Goal: Navigation & Orientation: Find specific page/section

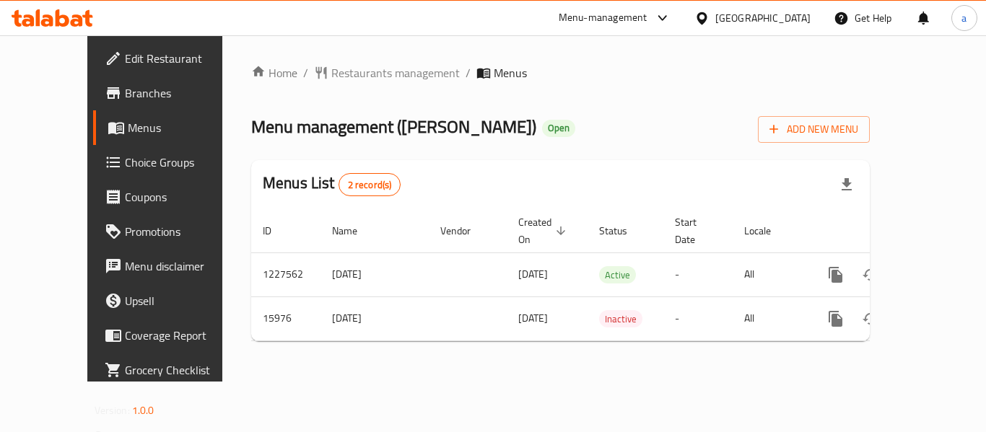
click at [791, 16] on div "[GEOGRAPHIC_DATA]" at bounding box center [762, 18] width 95 height 16
click at [877, 48] on div "Home / Restaurants management / Menus Menu management ( Dukan Hala ) Open Add N…" at bounding box center [560, 208] width 676 height 346
click at [335, 65] on span "Restaurants management" at bounding box center [395, 72] width 128 height 17
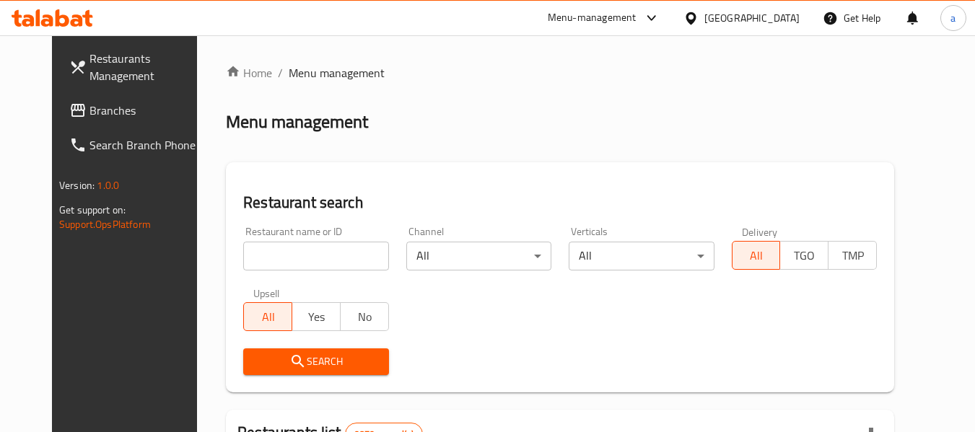
click at [58, 89] on link "Restaurants Management" at bounding box center [136, 67] width 157 height 52
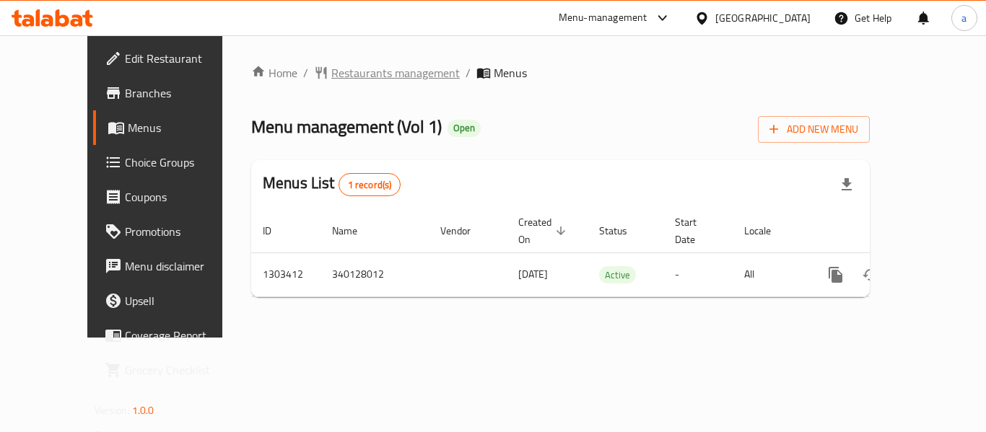
click at [331, 74] on span "Restaurants management" at bounding box center [395, 72] width 128 height 17
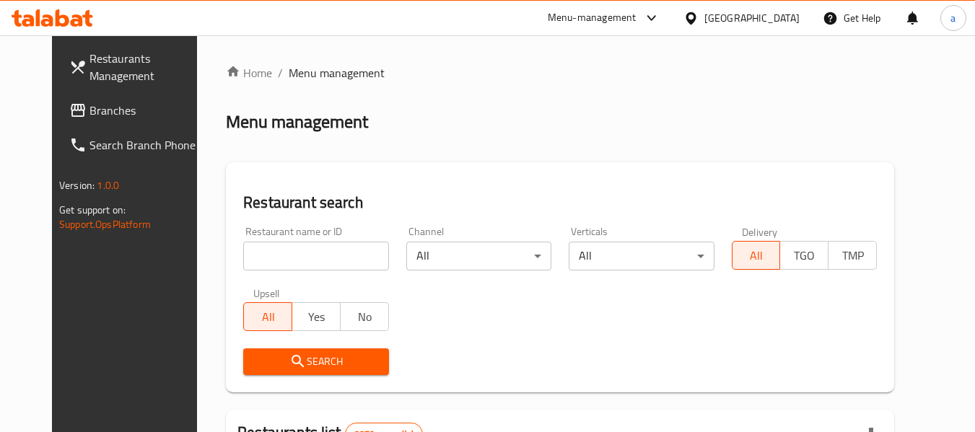
click at [798, 17] on div "[GEOGRAPHIC_DATA]" at bounding box center [751, 18] width 95 height 16
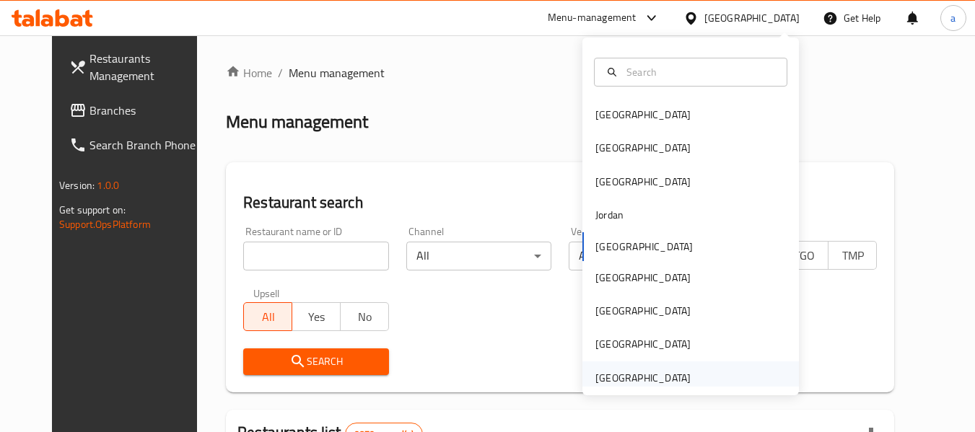
click at [660, 378] on div "[GEOGRAPHIC_DATA]" at bounding box center [642, 378] width 95 height 16
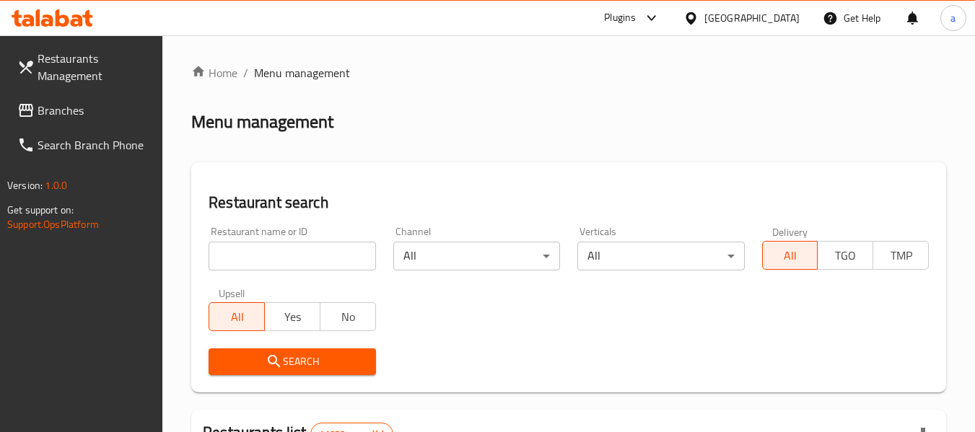
click at [94, 118] on span "Branches" at bounding box center [95, 110] width 114 height 17
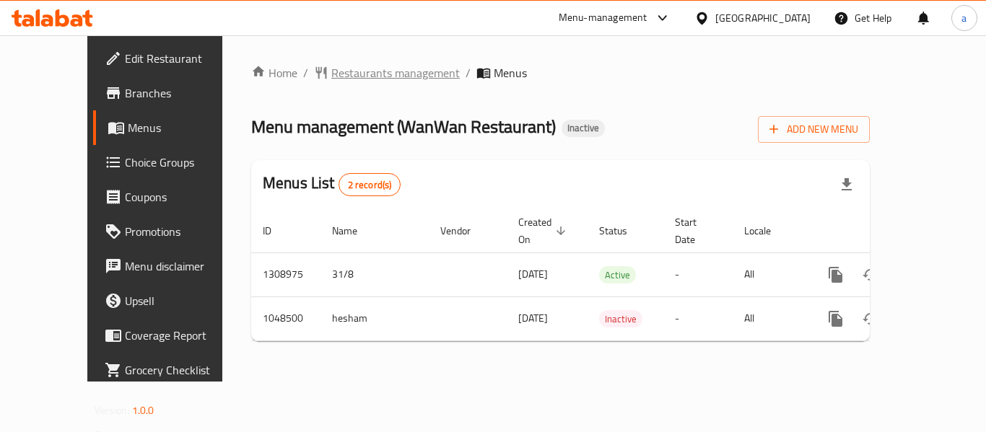
click at [331, 69] on span "Restaurants management" at bounding box center [395, 72] width 128 height 17
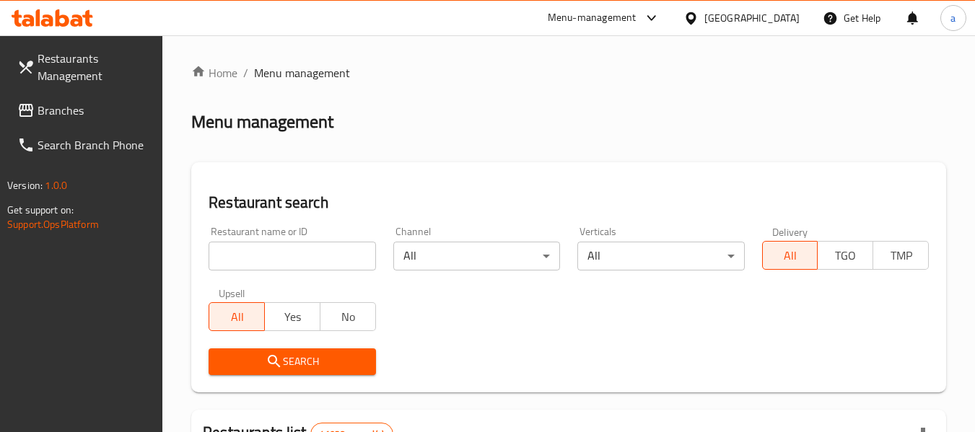
click at [71, 116] on span "Branches" at bounding box center [95, 110] width 114 height 17
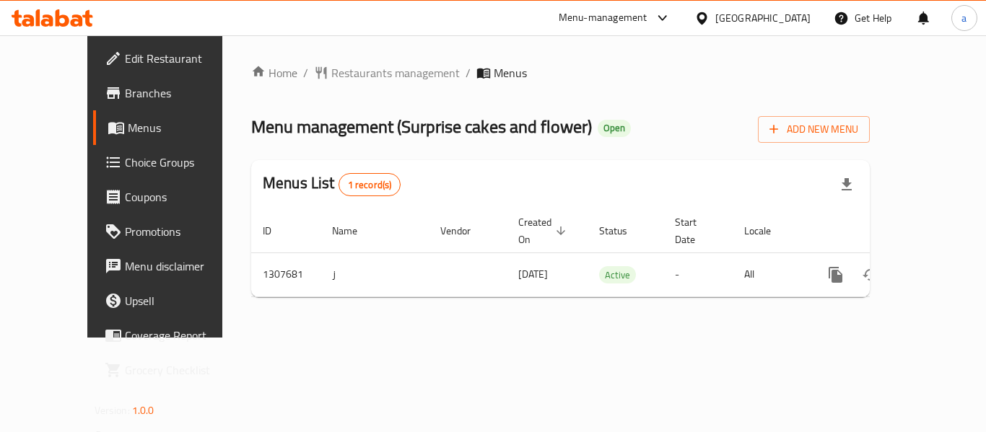
click at [769, 23] on div "[GEOGRAPHIC_DATA]" at bounding box center [762, 18] width 95 height 16
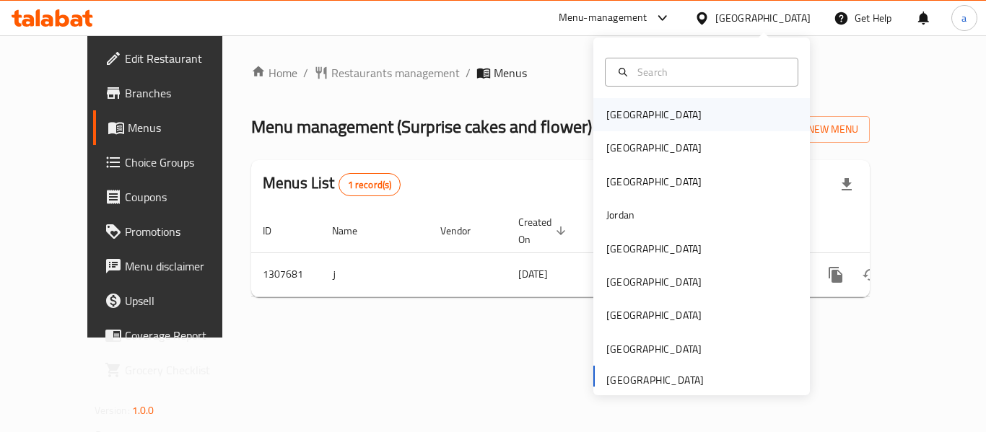
click at [612, 111] on div "[GEOGRAPHIC_DATA]" at bounding box center [653, 115] width 95 height 16
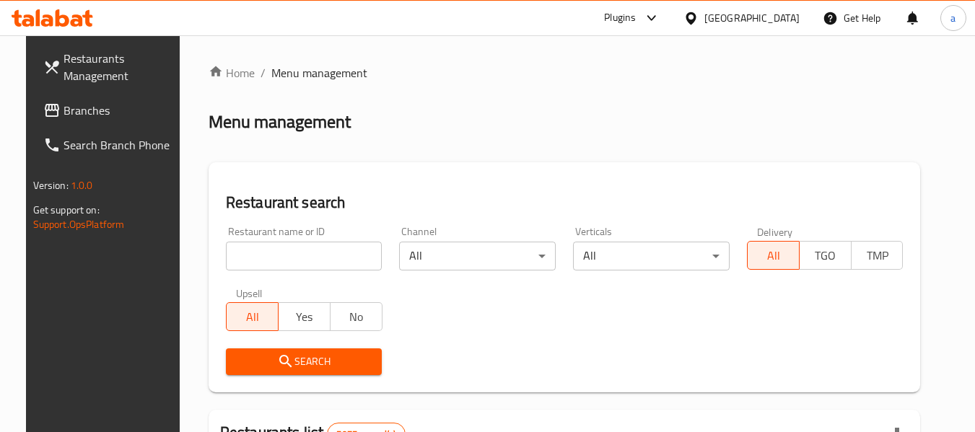
click at [83, 113] on span "Branches" at bounding box center [121, 110] width 114 height 17
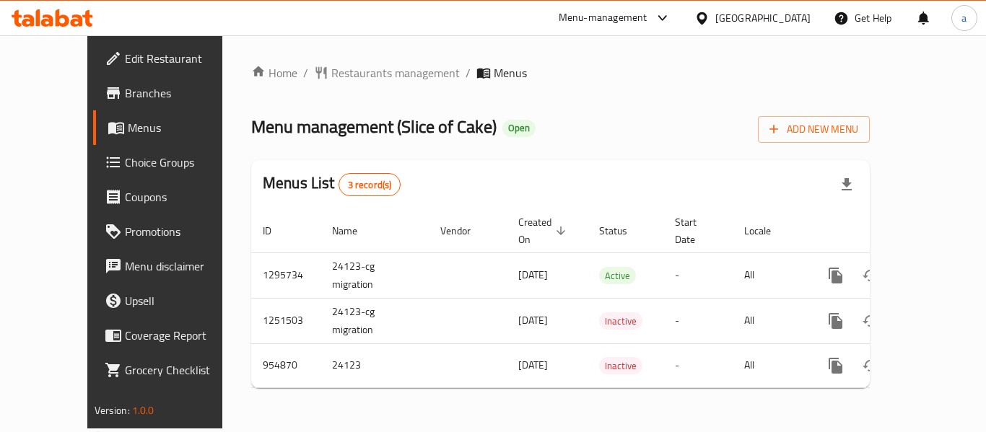
click at [780, 11] on div "[GEOGRAPHIC_DATA]" at bounding box center [762, 18] width 95 height 16
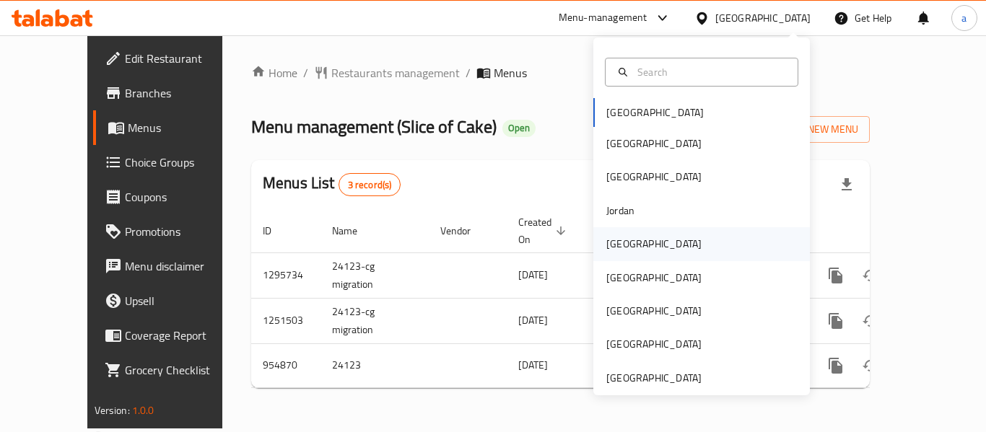
click at [621, 247] on div "[GEOGRAPHIC_DATA]" at bounding box center [653, 244] width 95 height 16
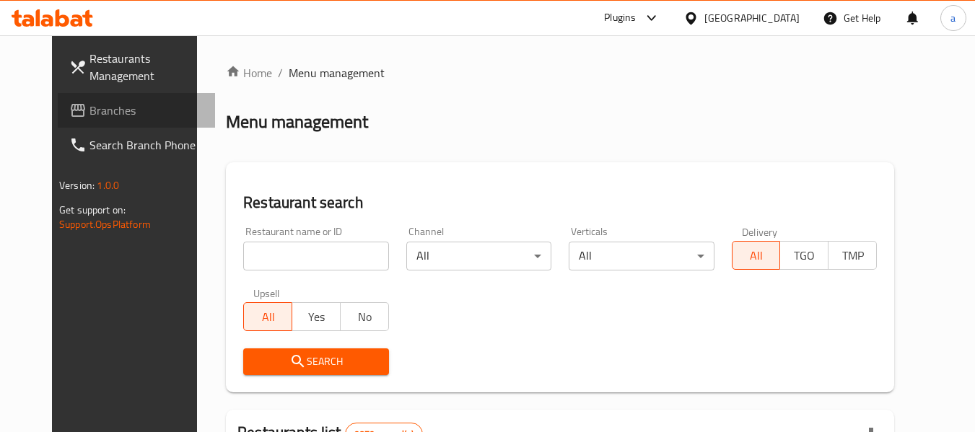
click at [100, 116] on span "Branches" at bounding box center [147, 110] width 114 height 17
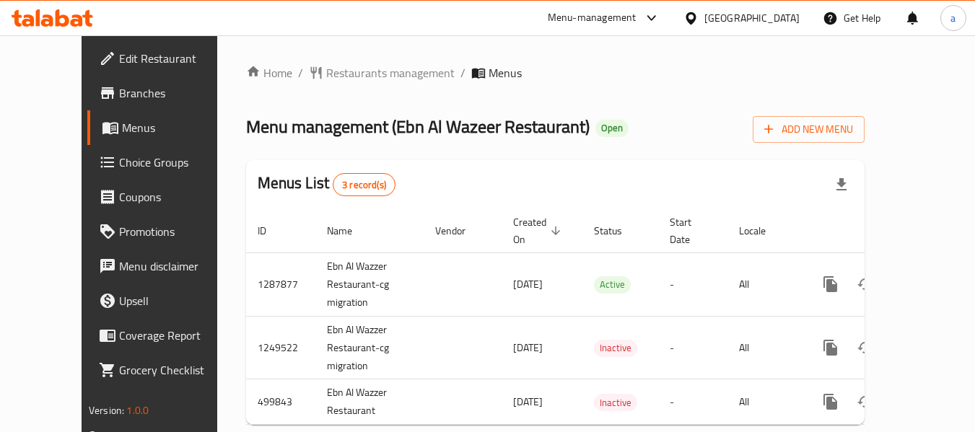
click at [704, 16] on div at bounding box center [694, 18] width 21 height 16
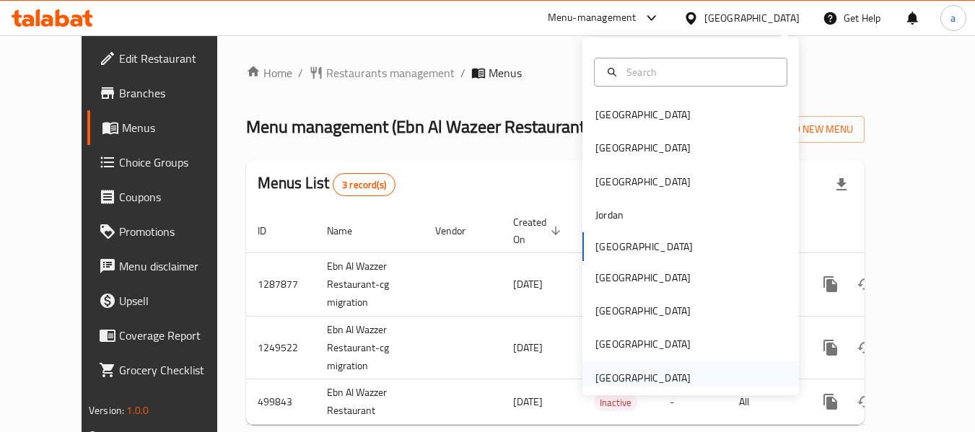
click at [642, 363] on div "[GEOGRAPHIC_DATA]" at bounding box center [643, 378] width 118 height 33
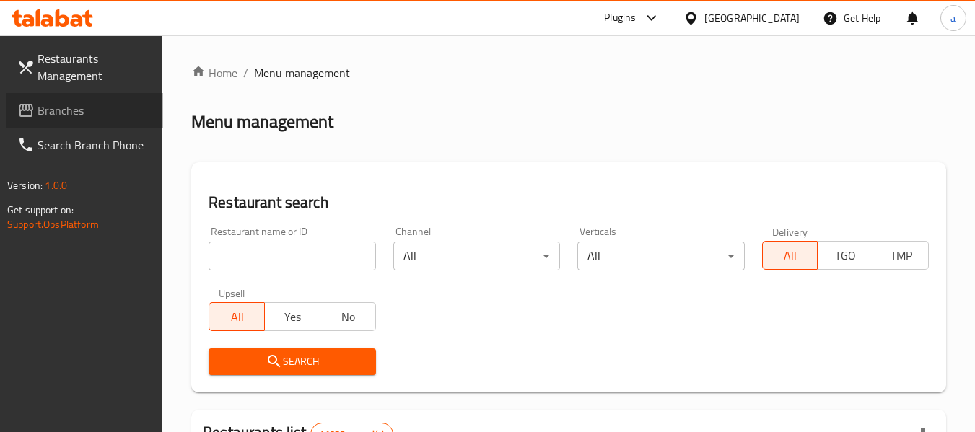
click at [84, 117] on span "Branches" at bounding box center [95, 110] width 114 height 17
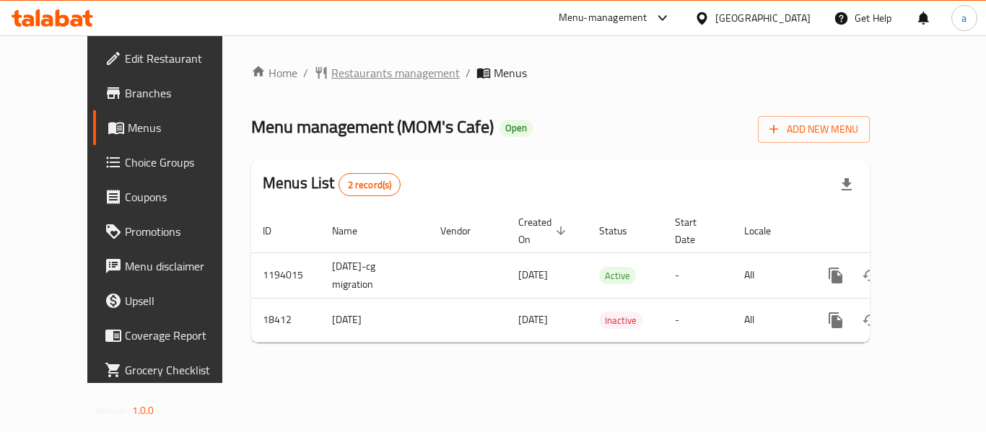
click at [331, 64] on span "Restaurants management" at bounding box center [395, 72] width 128 height 17
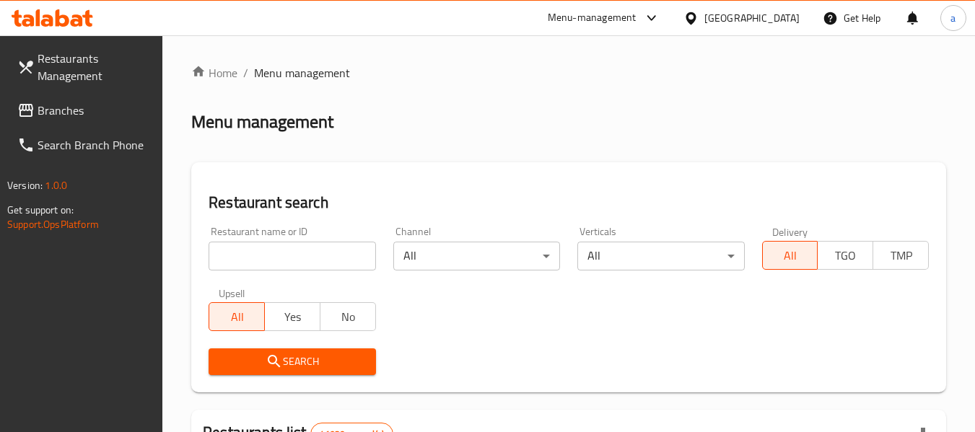
click at [70, 107] on span "Branches" at bounding box center [95, 110] width 114 height 17
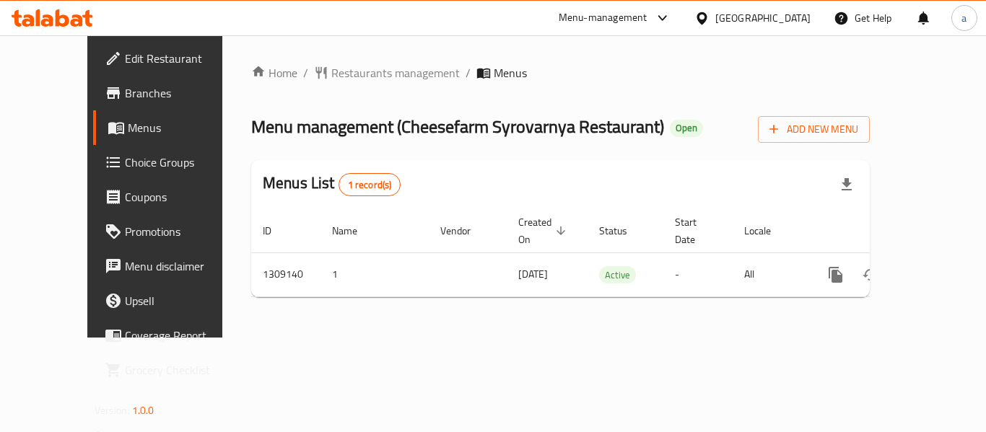
click at [740, 22] on div "[GEOGRAPHIC_DATA]" at bounding box center [762, 18] width 95 height 16
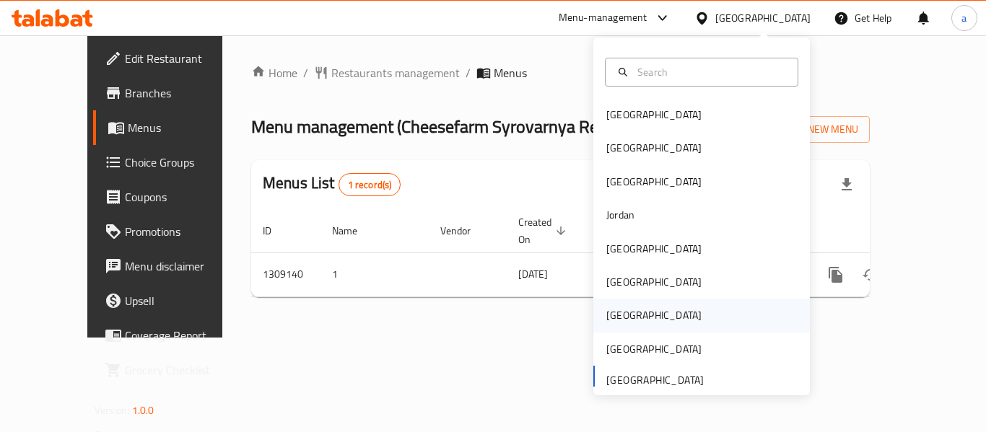
click at [614, 315] on div "[GEOGRAPHIC_DATA]" at bounding box center [653, 315] width 95 height 16
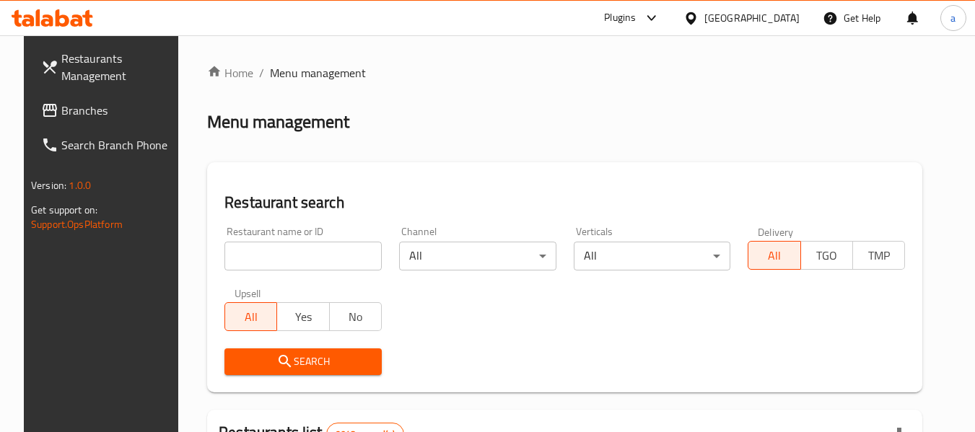
click at [61, 110] on span "Branches" at bounding box center [118, 110] width 114 height 17
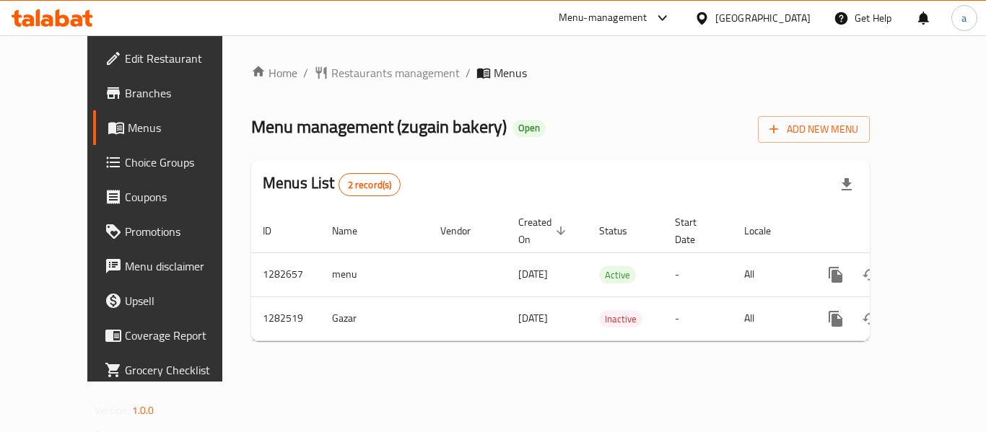
click at [710, 20] on icon at bounding box center [701, 18] width 15 height 15
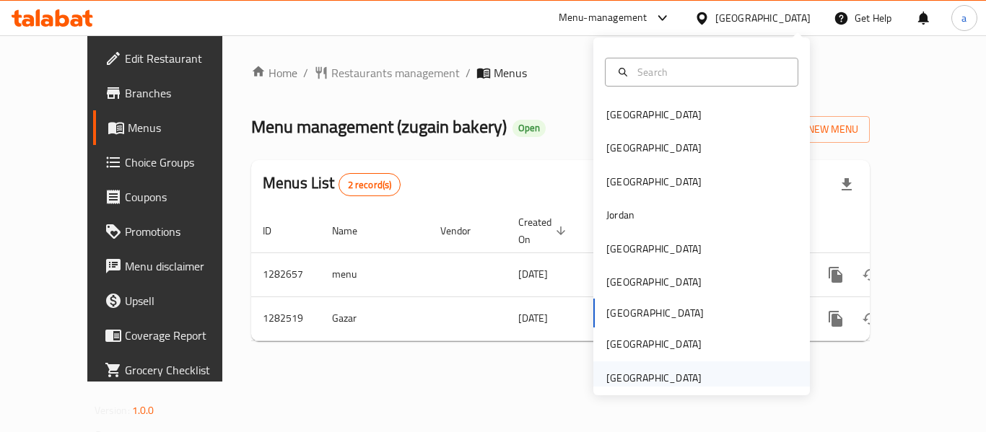
click at [642, 375] on div "[GEOGRAPHIC_DATA]" at bounding box center [653, 378] width 95 height 16
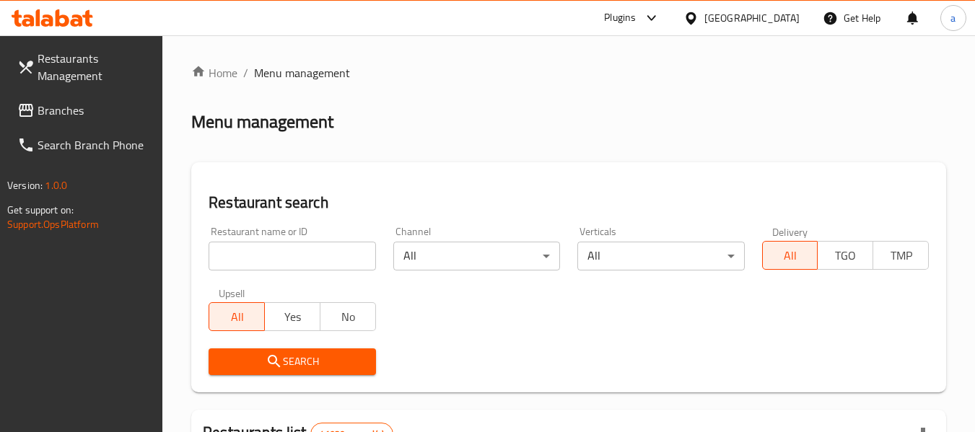
click at [105, 113] on span "Branches" at bounding box center [95, 110] width 114 height 17
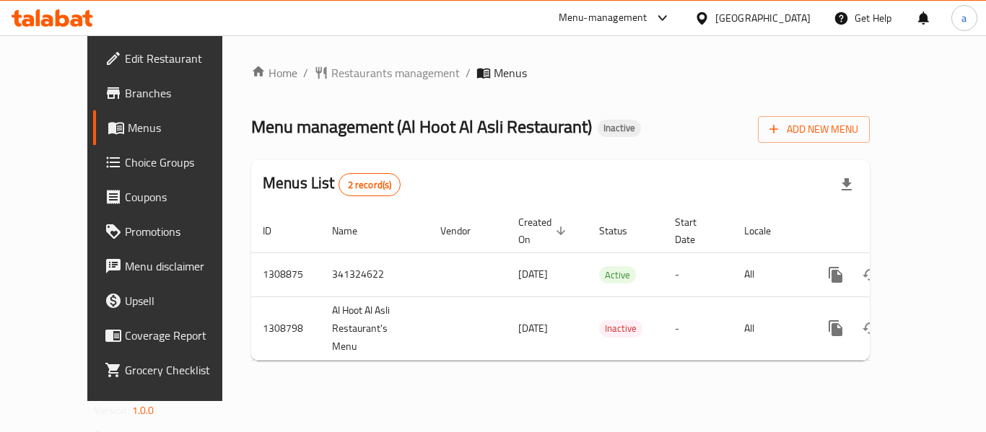
click at [747, 97] on div "Home / Restaurants management / Menus Menu management ( Al Hoot Al Asli Restaur…" at bounding box center [560, 218] width 619 height 308
click at [331, 74] on span "Restaurants management" at bounding box center [395, 72] width 128 height 17
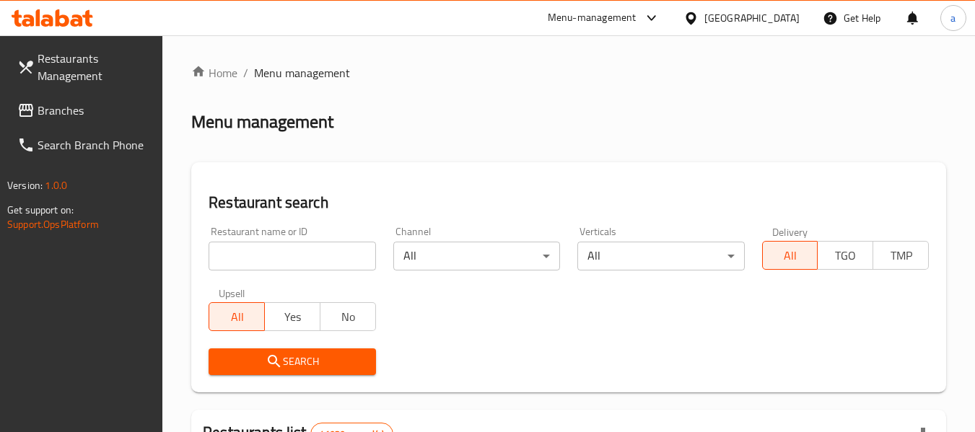
click at [85, 102] on span "Branches" at bounding box center [95, 110] width 114 height 17
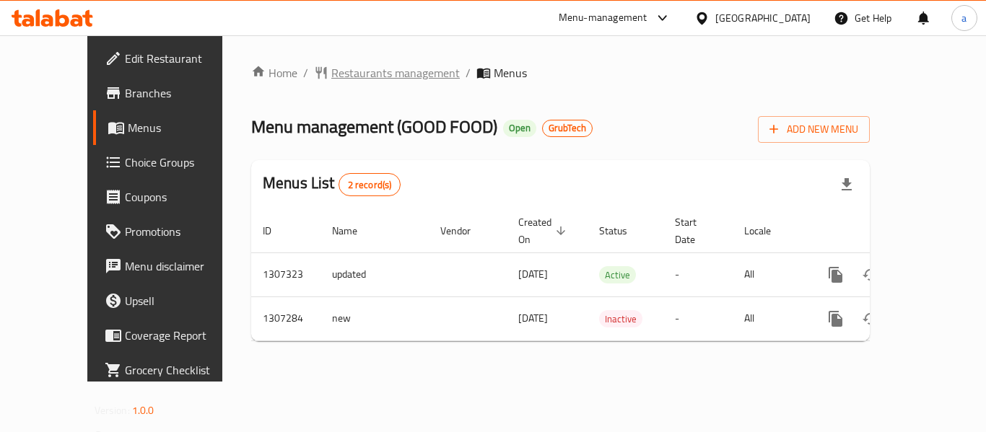
click at [339, 70] on span "Restaurants management" at bounding box center [395, 72] width 128 height 17
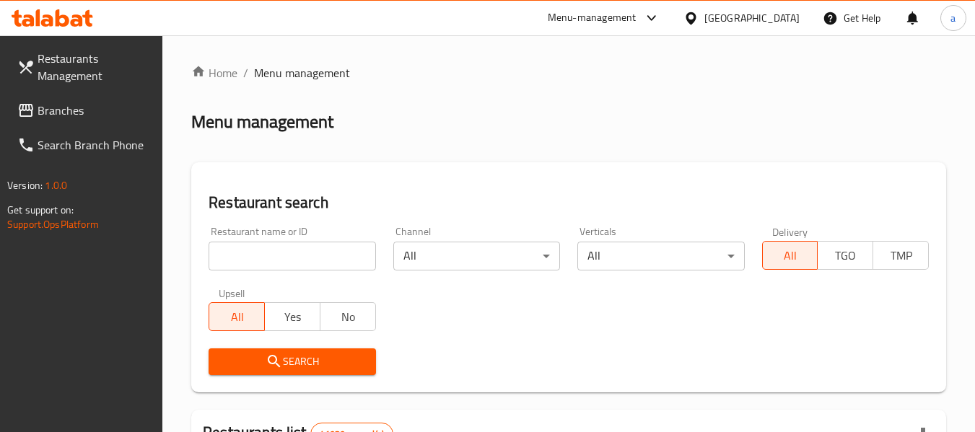
click at [294, 237] on div "Restaurant name or ID Restaurant name or ID" at bounding box center [292, 249] width 167 height 44
click at [292, 252] on input "search" at bounding box center [292, 256] width 167 height 29
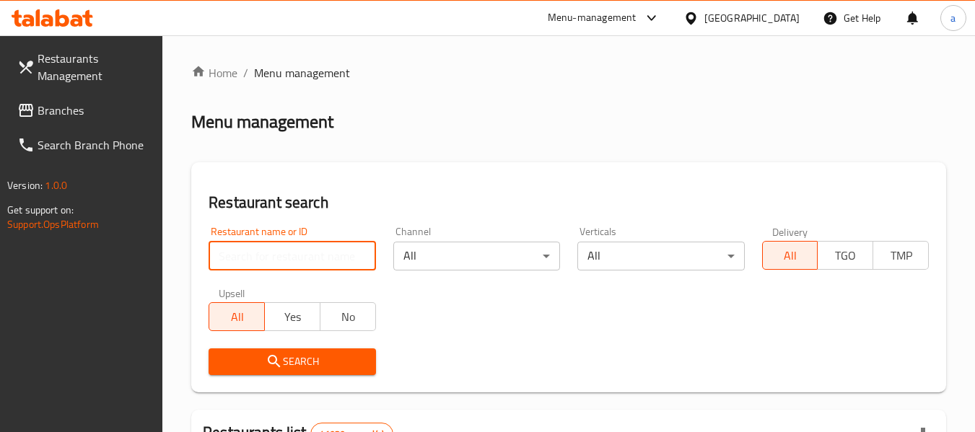
paste input "704377"
type input "704377"
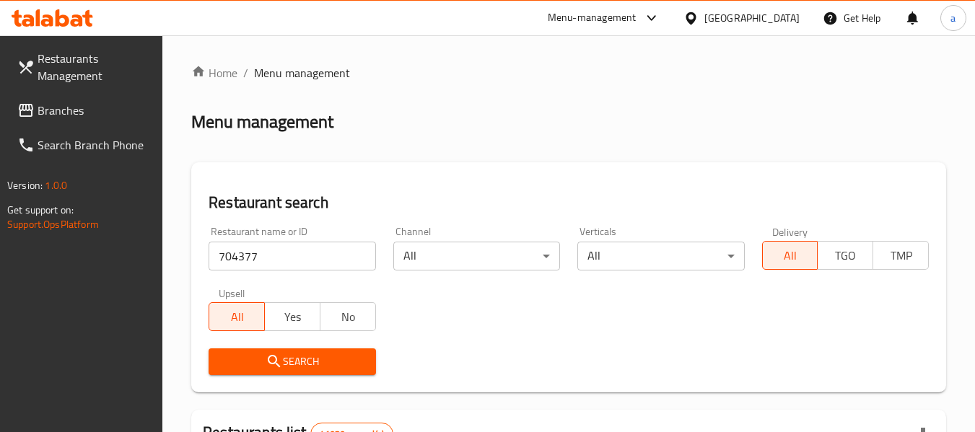
click at [298, 364] on span "Search" at bounding box center [292, 362] width 144 height 18
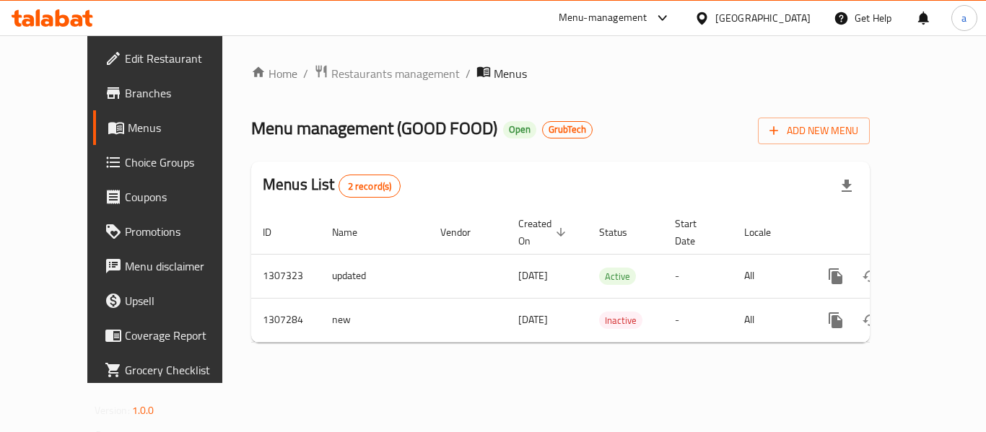
click at [753, 17] on div "[GEOGRAPHIC_DATA]" at bounding box center [762, 18] width 95 height 16
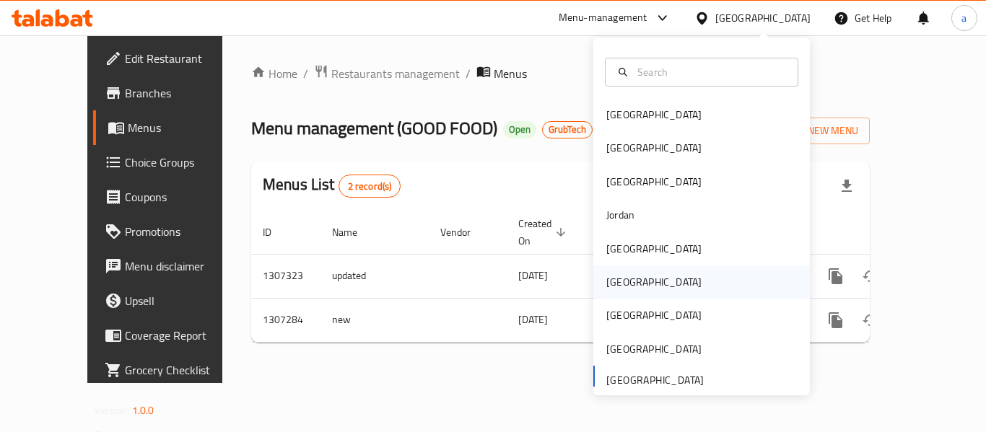
click at [619, 293] on div "[GEOGRAPHIC_DATA]" at bounding box center [654, 282] width 118 height 33
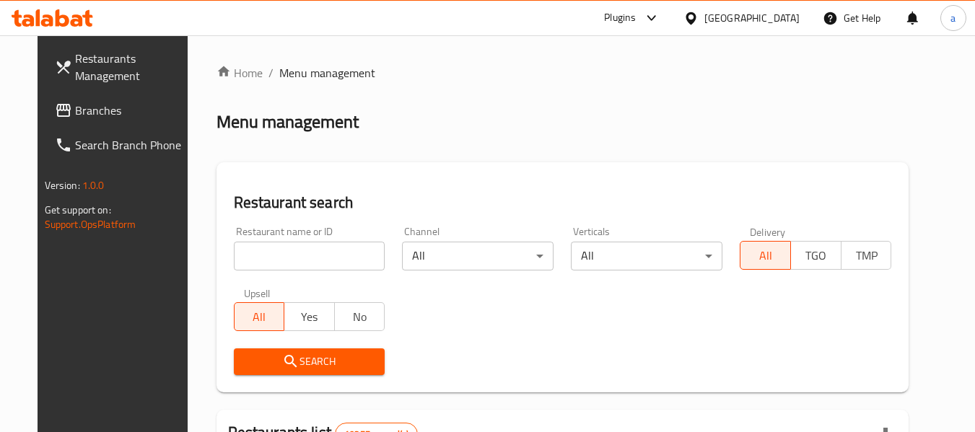
click at [75, 103] on span "Branches" at bounding box center [132, 110] width 114 height 17
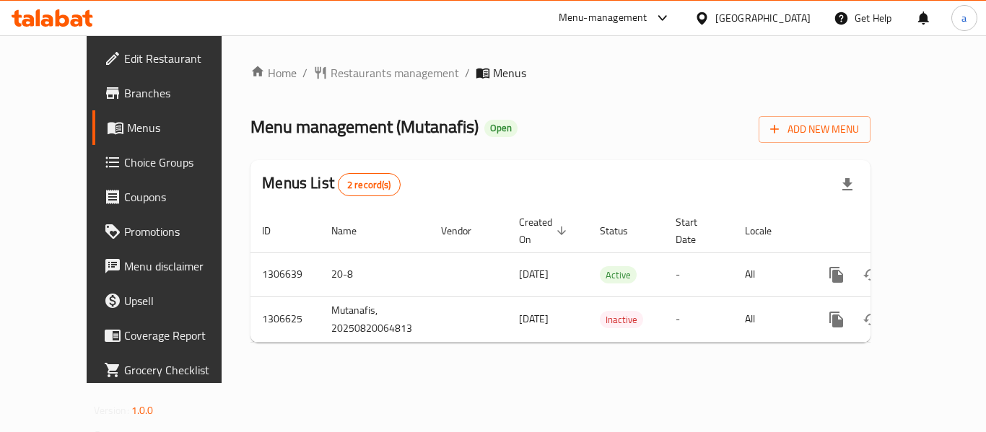
click at [707, 15] on icon at bounding box center [702, 18] width 10 height 12
click at [340, 64] on span "Restaurants management" at bounding box center [395, 72] width 128 height 17
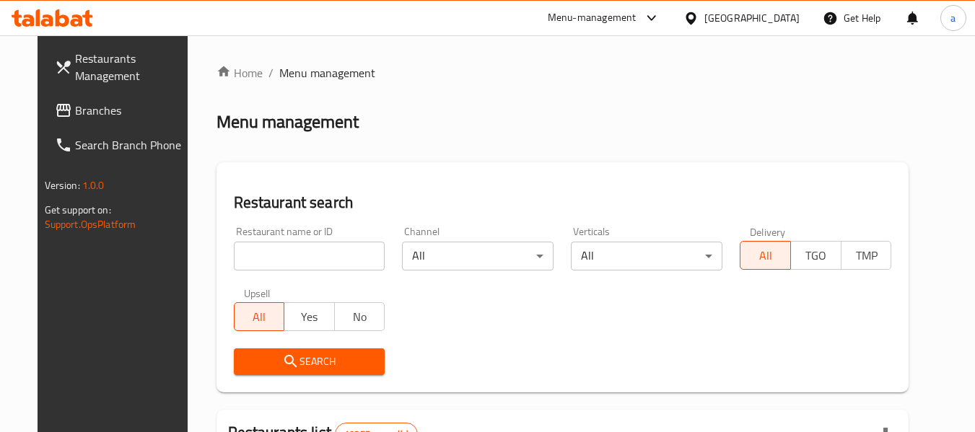
click at [76, 111] on span "Branches" at bounding box center [132, 110] width 114 height 17
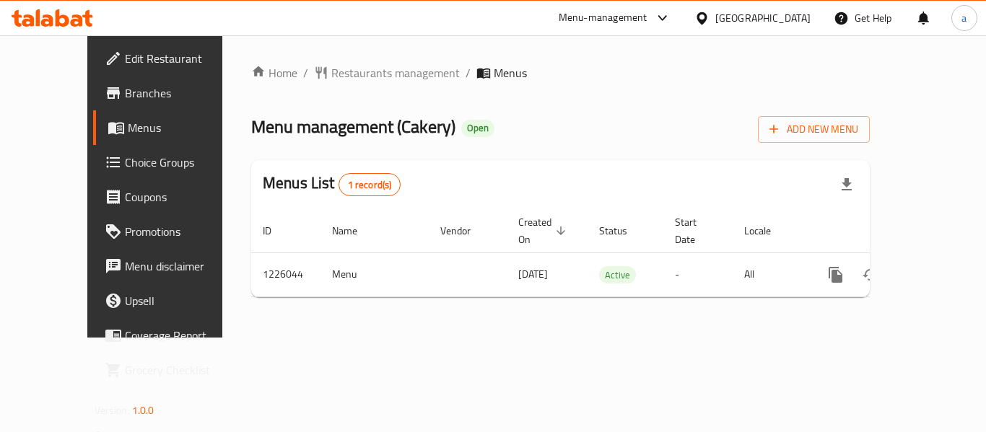
click at [796, 19] on div "[GEOGRAPHIC_DATA]" at bounding box center [762, 18] width 95 height 16
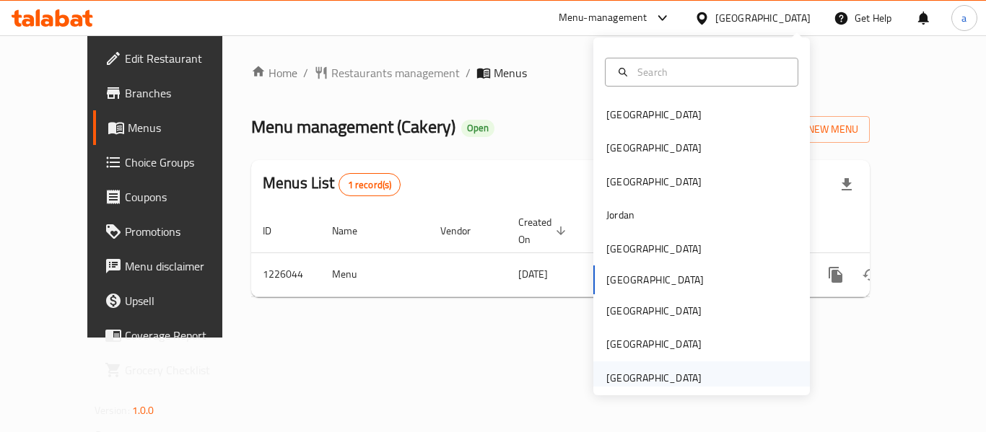
click at [647, 372] on div "[GEOGRAPHIC_DATA]" at bounding box center [653, 378] width 95 height 16
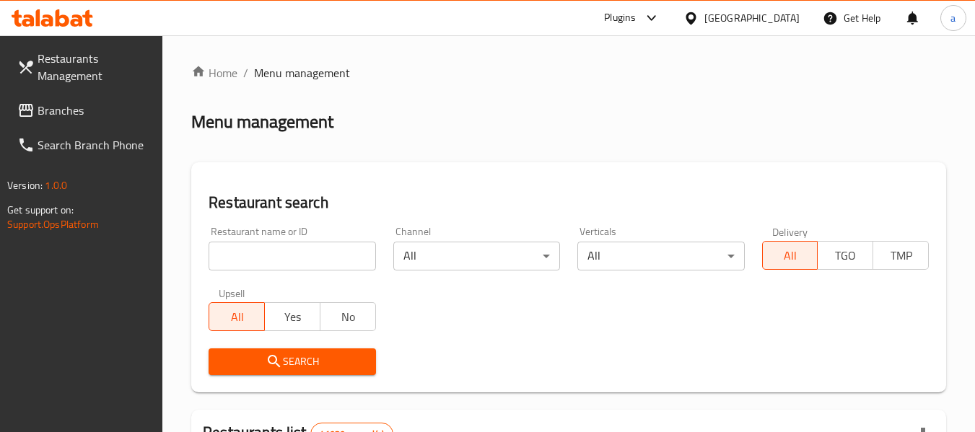
click at [94, 110] on span "Branches" at bounding box center [95, 110] width 114 height 17
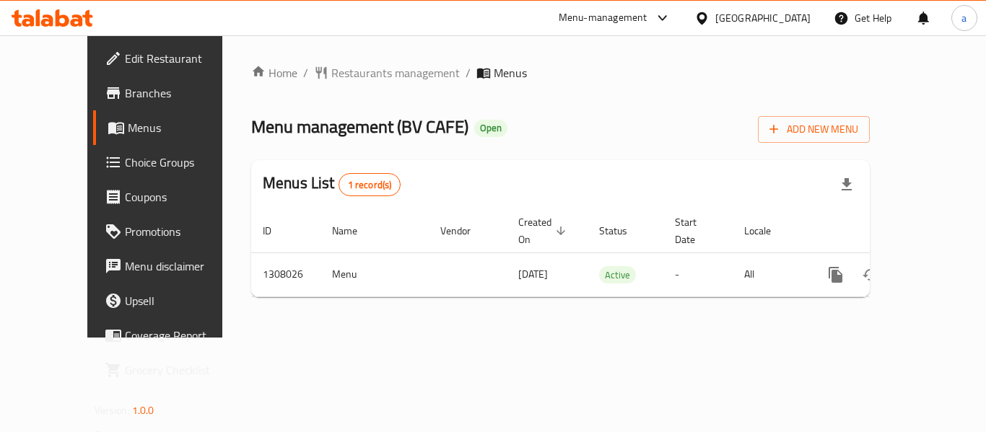
click at [739, 12] on div "[GEOGRAPHIC_DATA]" at bounding box center [762, 18] width 95 height 16
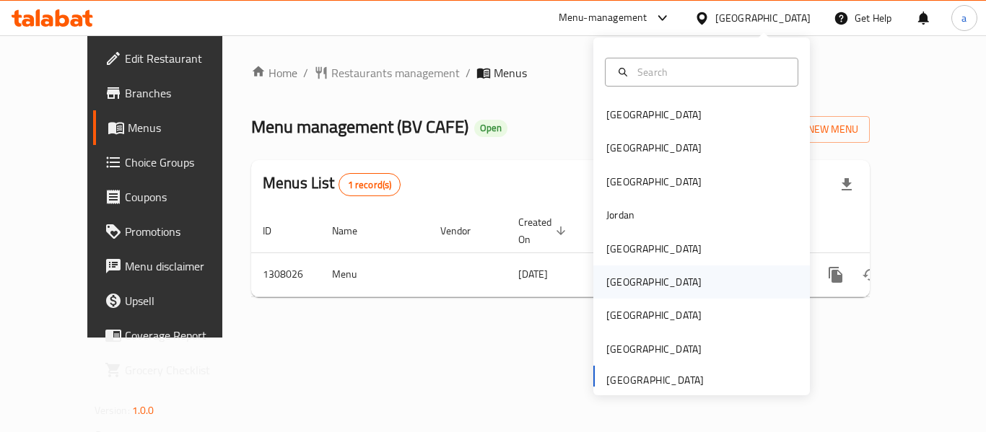
click at [629, 284] on div "[GEOGRAPHIC_DATA]" at bounding box center [654, 282] width 118 height 33
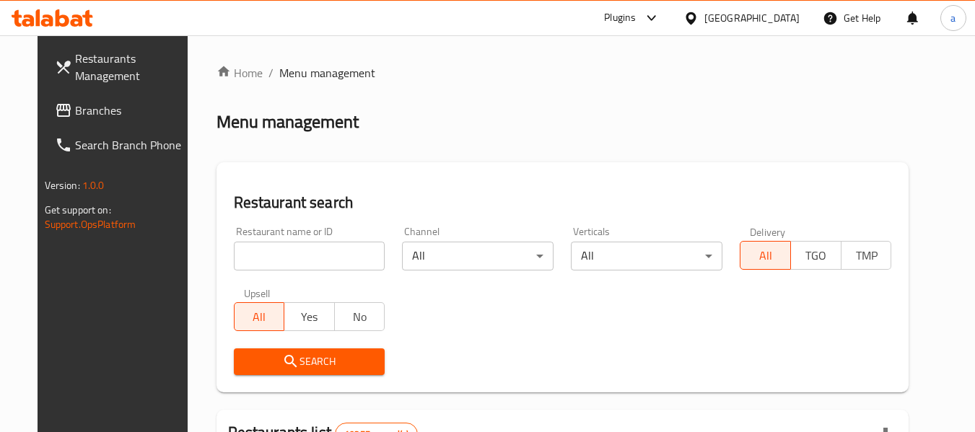
click at [98, 120] on link "Branches" at bounding box center [121, 110] width 157 height 35
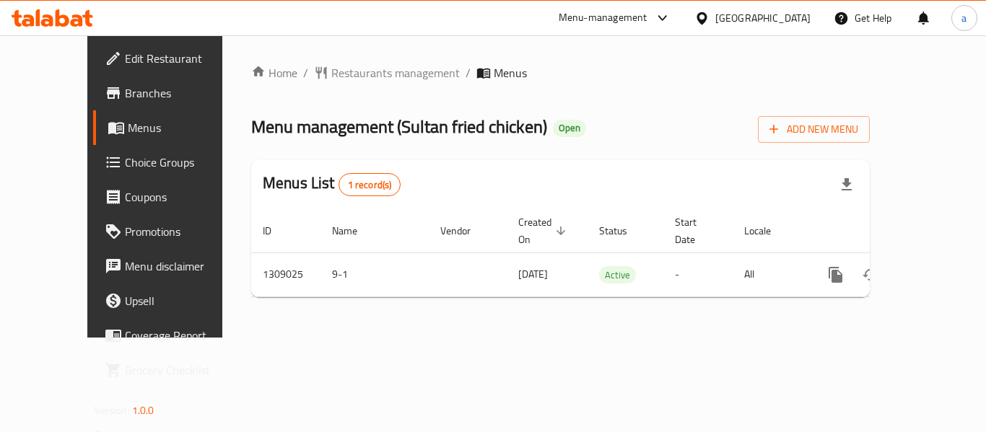
click at [785, 16] on div "[GEOGRAPHIC_DATA]" at bounding box center [762, 18] width 95 height 16
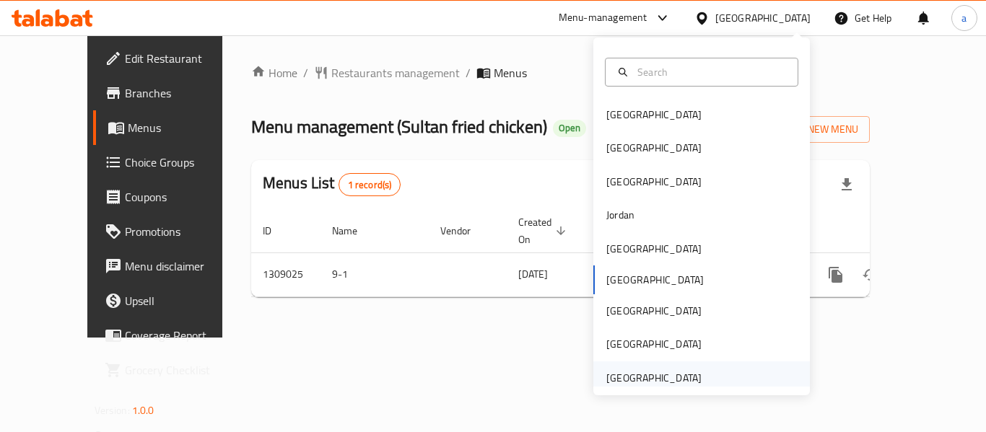
click at [676, 372] on div "[GEOGRAPHIC_DATA]" at bounding box center [653, 378] width 95 height 16
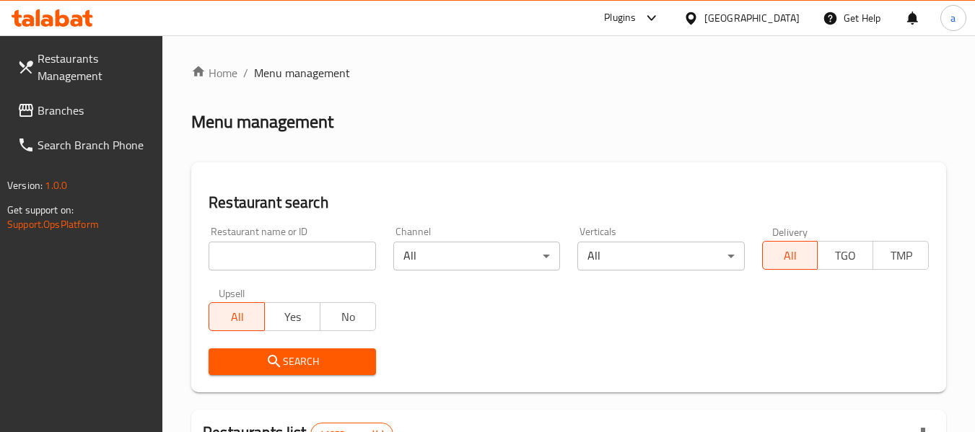
click at [77, 111] on span "Branches" at bounding box center [95, 110] width 114 height 17
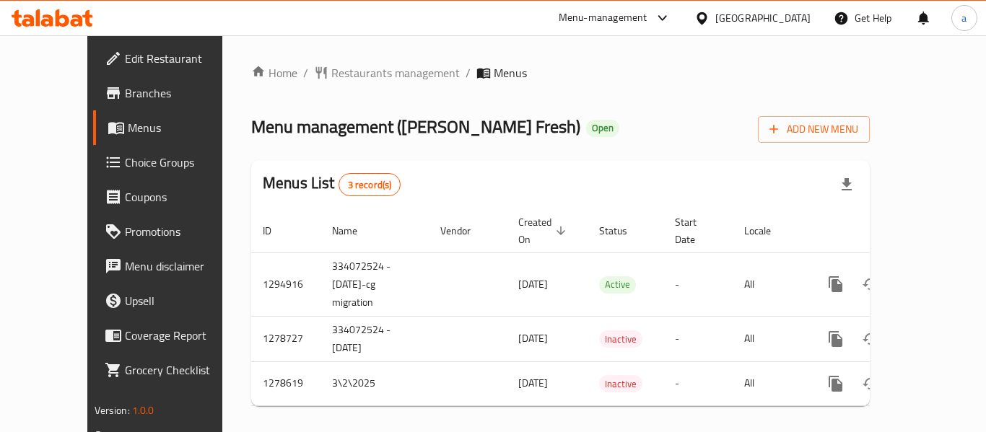
click at [752, 21] on div "[GEOGRAPHIC_DATA]" at bounding box center [762, 18] width 95 height 16
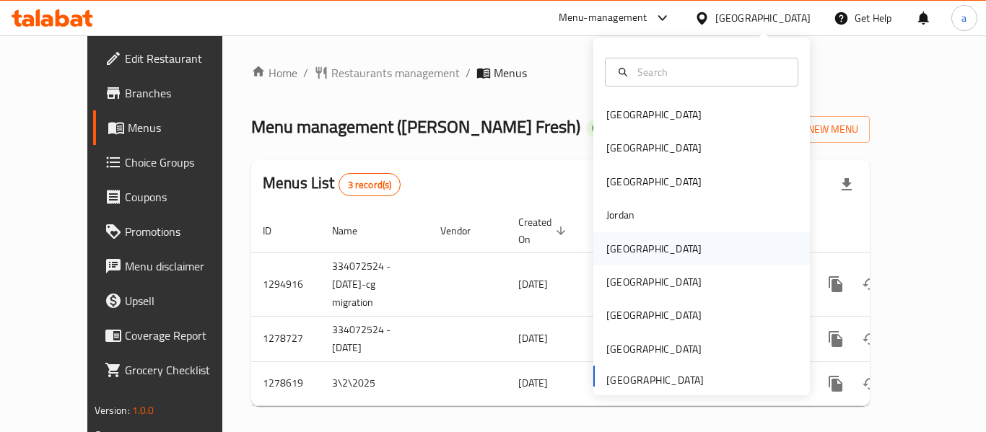
click at [619, 235] on div "[GEOGRAPHIC_DATA]" at bounding box center [654, 248] width 118 height 33
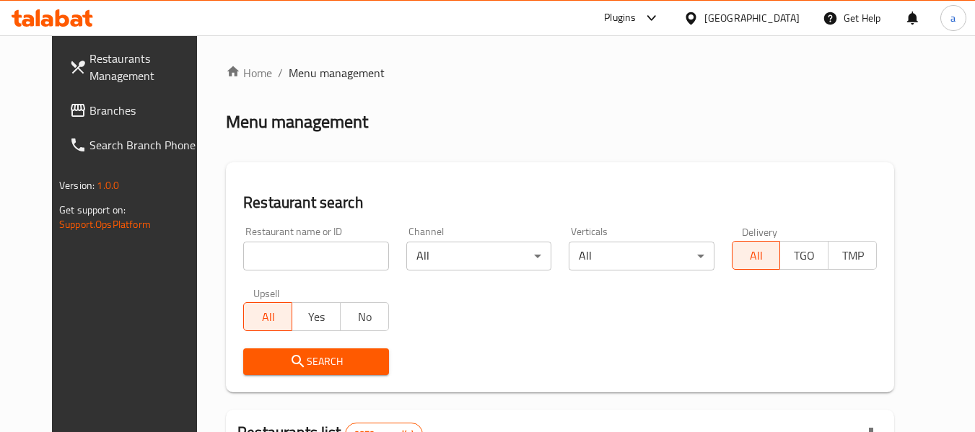
click at [90, 84] on span "Restaurants Management" at bounding box center [147, 67] width 114 height 35
click at [90, 111] on span "Branches" at bounding box center [147, 110] width 114 height 17
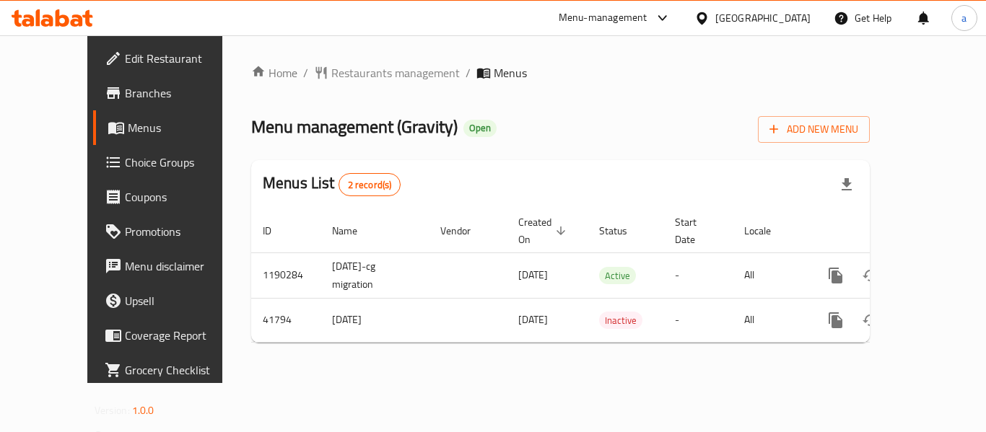
drag, startPoint x: 800, startPoint y: 17, endPoint x: 787, endPoint y: 25, distance: 14.6
click at [799, 17] on div "[GEOGRAPHIC_DATA]" at bounding box center [762, 18] width 95 height 16
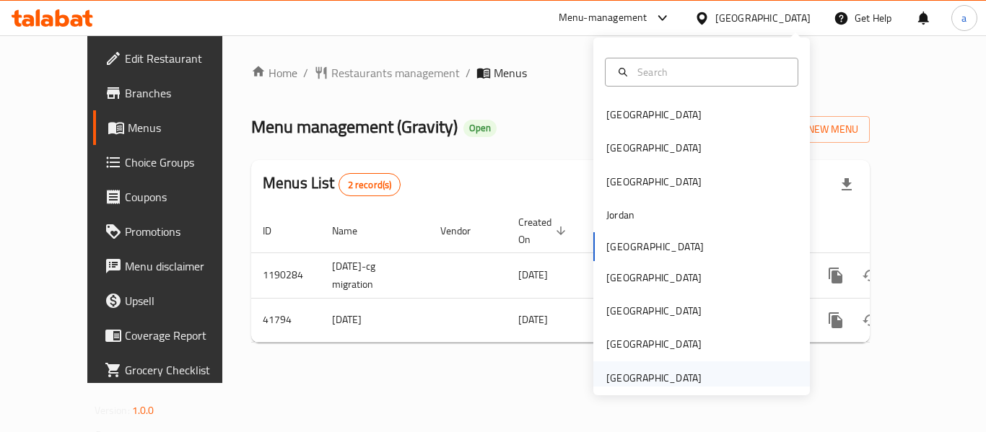
click at [676, 384] on div "[GEOGRAPHIC_DATA]" at bounding box center [653, 378] width 95 height 16
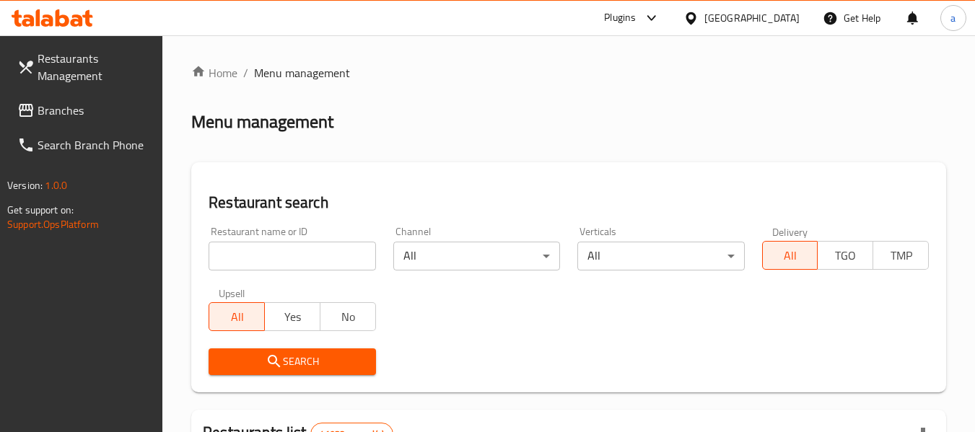
click at [95, 122] on link "Branches" at bounding box center [84, 110] width 157 height 35
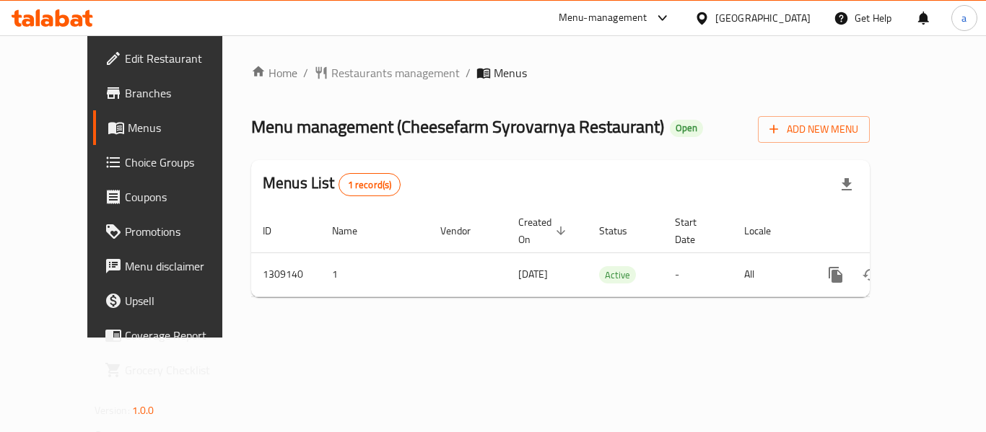
click at [759, 10] on div "[GEOGRAPHIC_DATA]" at bounding box center [762, 18] width 95 height 16
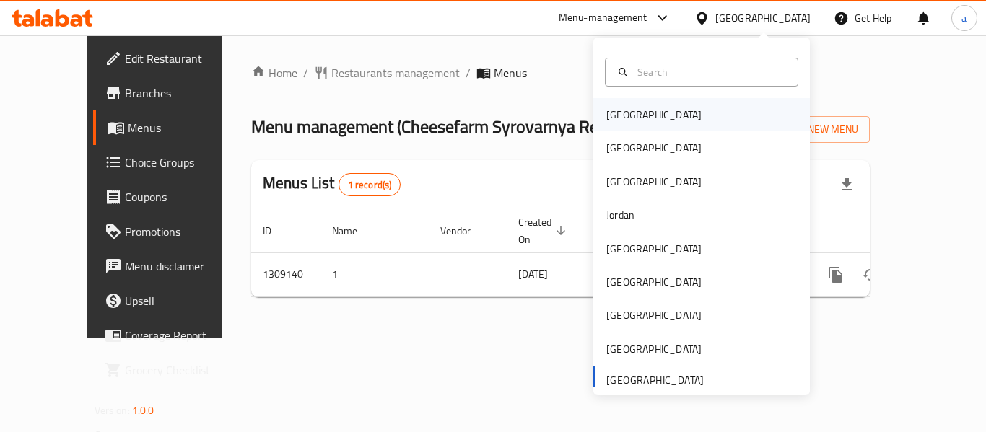
click at [608, 107] on div "Bahrain" at bounding box center [653, 115] width 95 height 16
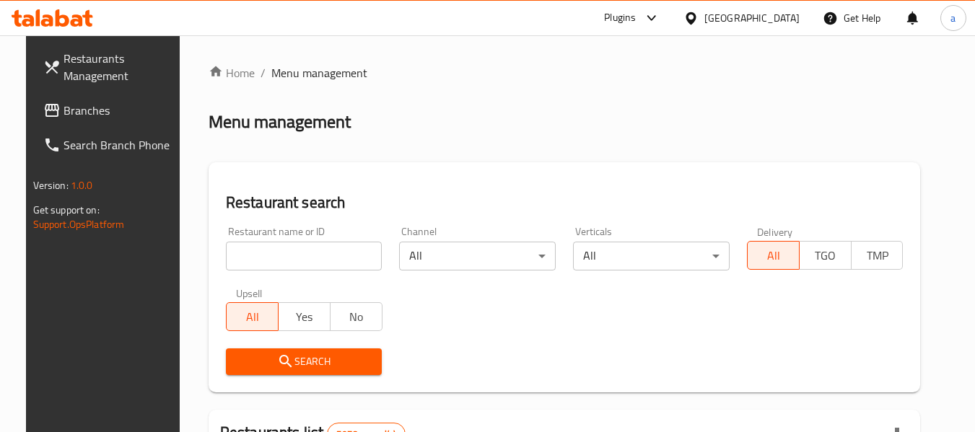
click at [43, 102] on span at bounding box center [53, 110] width 20 height 17
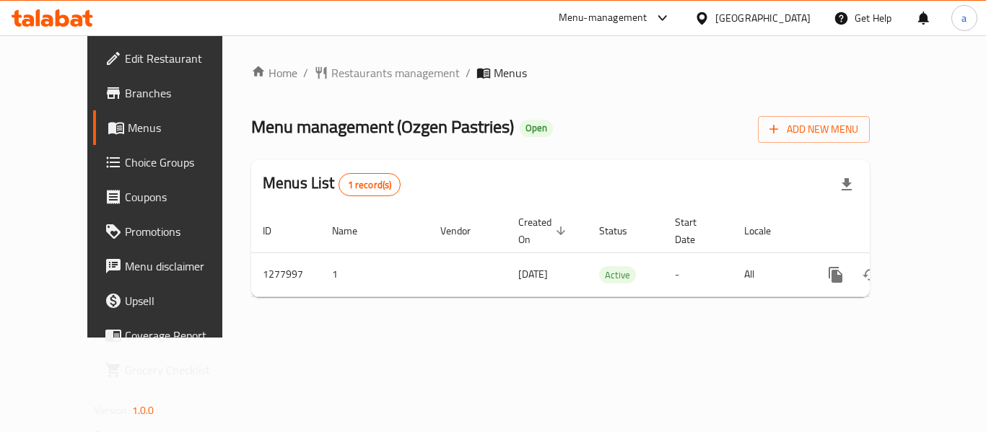
click at [710, 16] on icon at bounding box center [701, 18] width 15 height 15
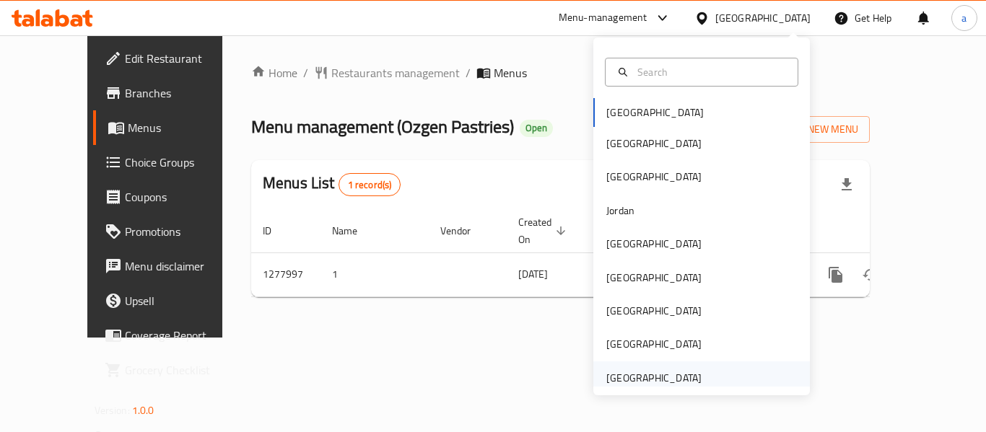
click at [636, 372] on div "[GEOGRAPHIC_DATA]" at bounding box center [653, 378] width 95 height 16
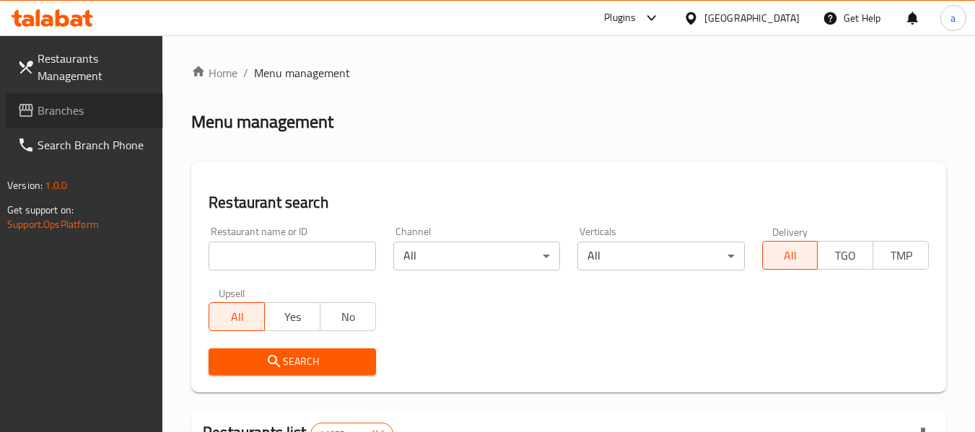
click at [74, 110] on span "Branches" at bounding box center [95, 110] width 114 height 17
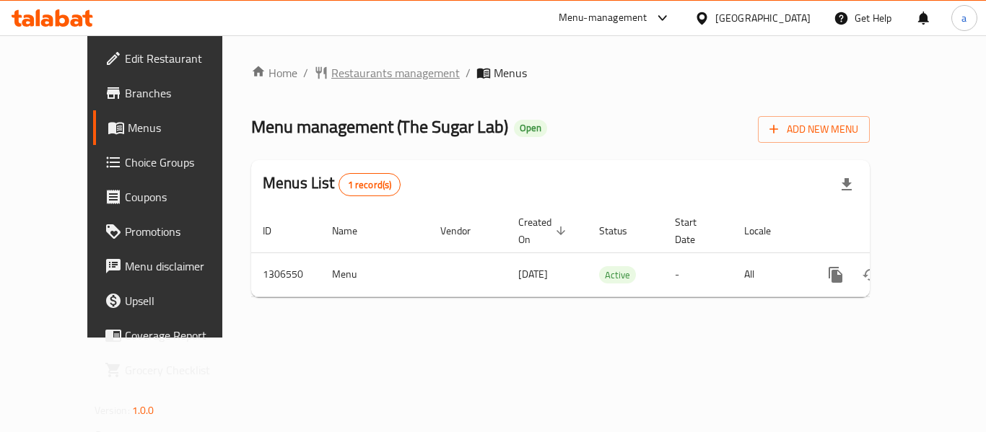
click at [331, 65] on span "Restaurants management" at bounding box center [395, 72] width 128 height 17
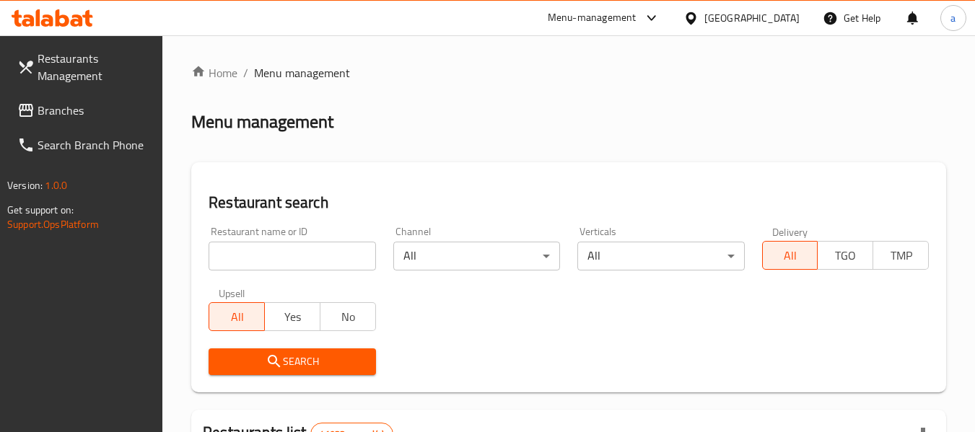
click at [90, 102] on span "Branches" at bounding box center [95, 110] width 114 height 17
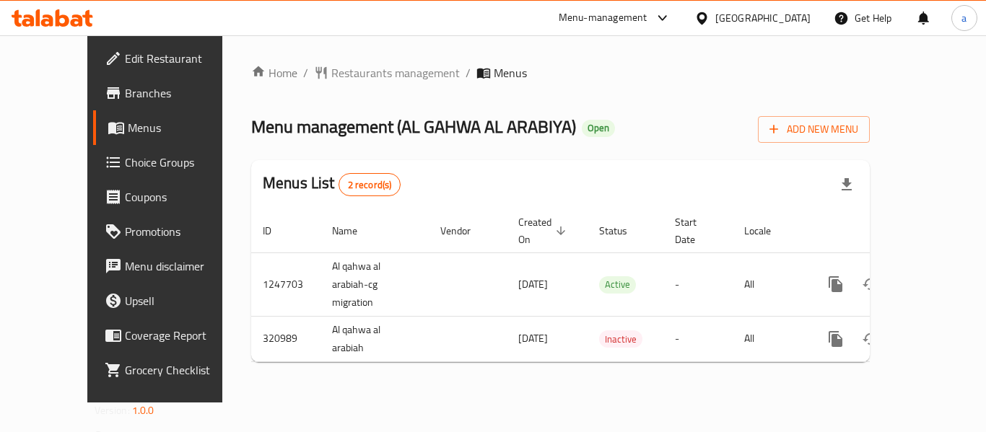
click at [755, 22] on div "[GEOGRAPHIC_DATA]" at bounding box center [762, 18] width 95 height 16
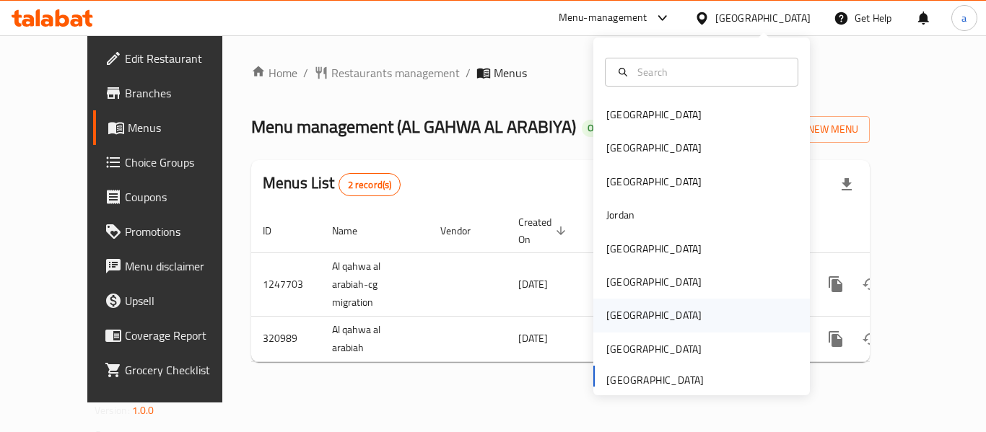
click at [608, 307] on div "[GEOGRAPHIC_DATA]" at bounding box center [653, 315] width 95 height 16
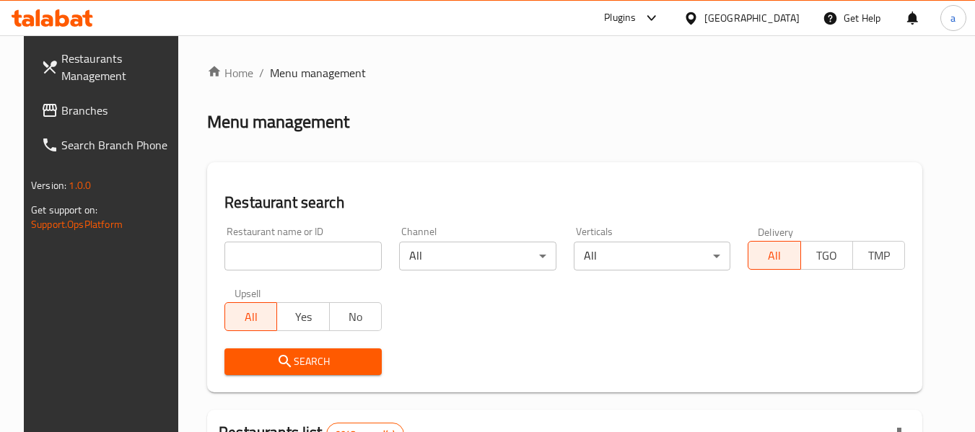
click at [61, 117] on span "Branches" at bounding box center [118, 110] width 114 height 17
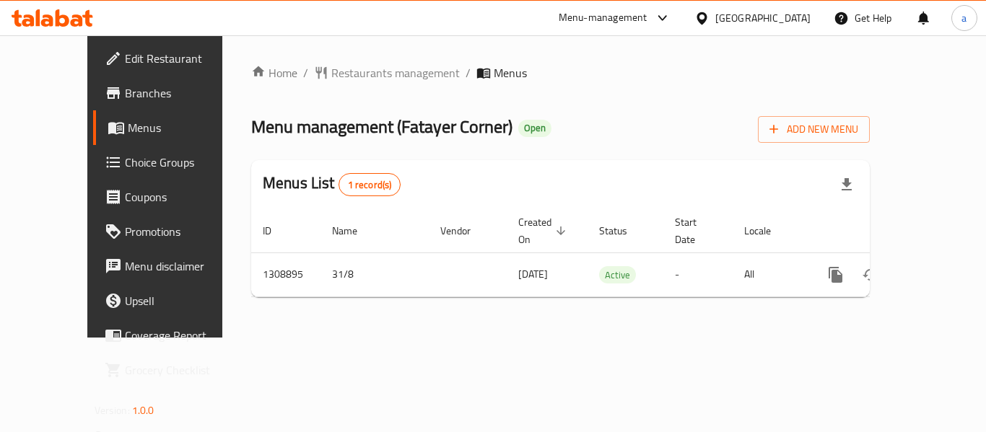
click at [795, 17] on div "[GEOGRAPHIC_DATA]" at bounding box center [762, 18] width 95 height 16
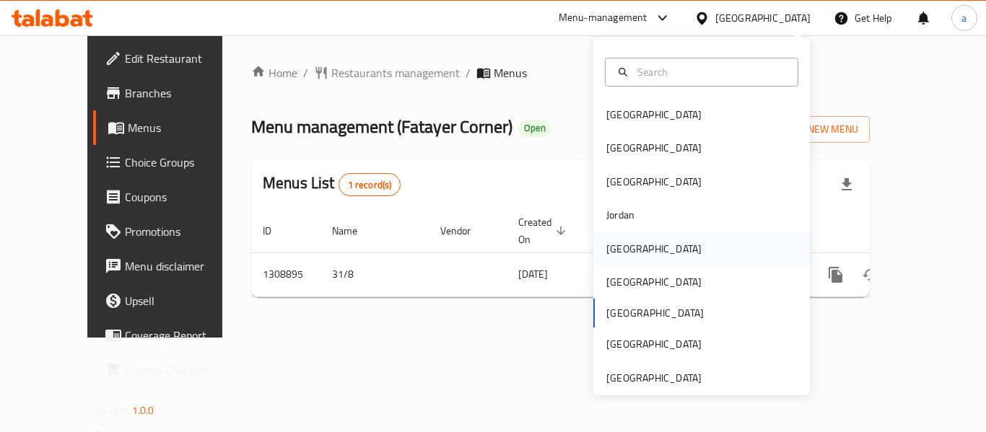
click at [665, 243] on div "Kuwait" at bounding box center [701, 248] width 217 height 33
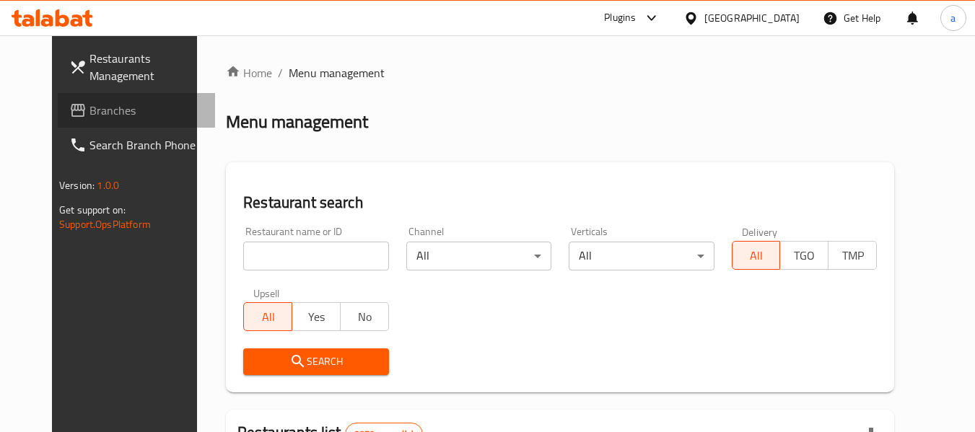
click at [90, 108] on span "Branches" at bounding box center [147, 110] width 114 height 17
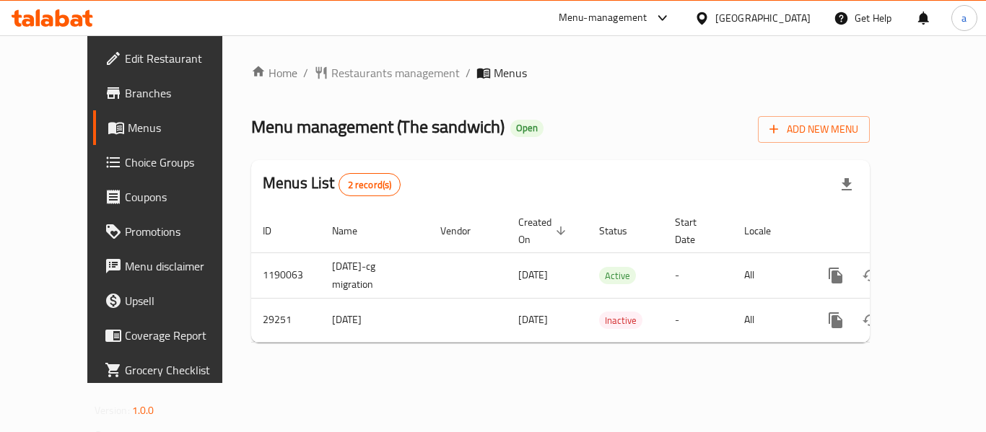
click at [715, 17] on div at bounding box center [704, 18] width 21 height 16
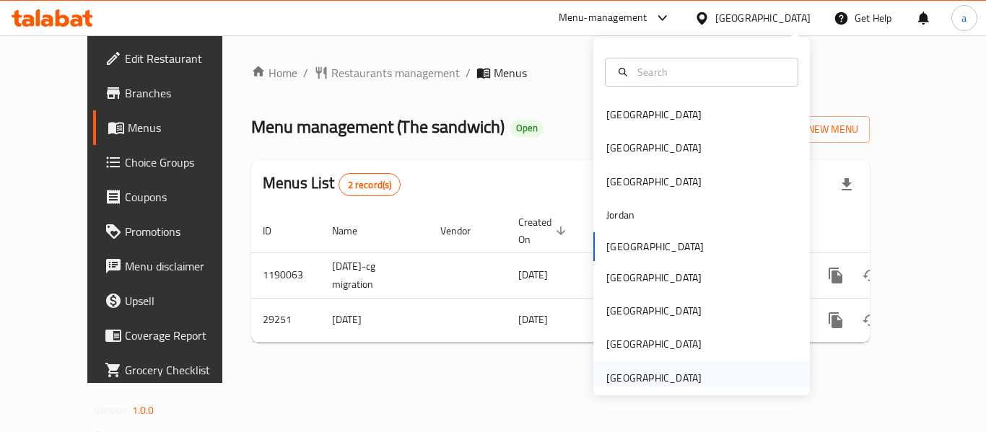
click at [635, 372] on div "[GEOGRAPHIC_DATA]" at bounding box center [653, 378] width 95 height 16
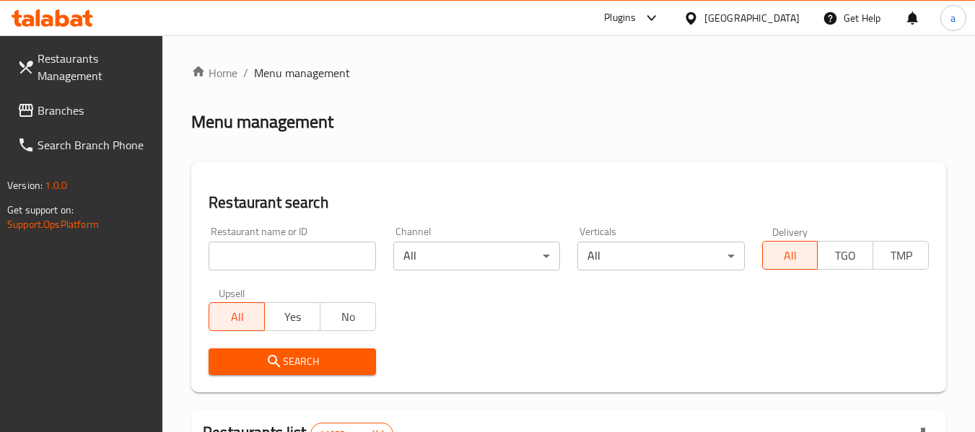
click at [80, 123] on link "Branches" at bounding box center [84, 110] width 157 height 35
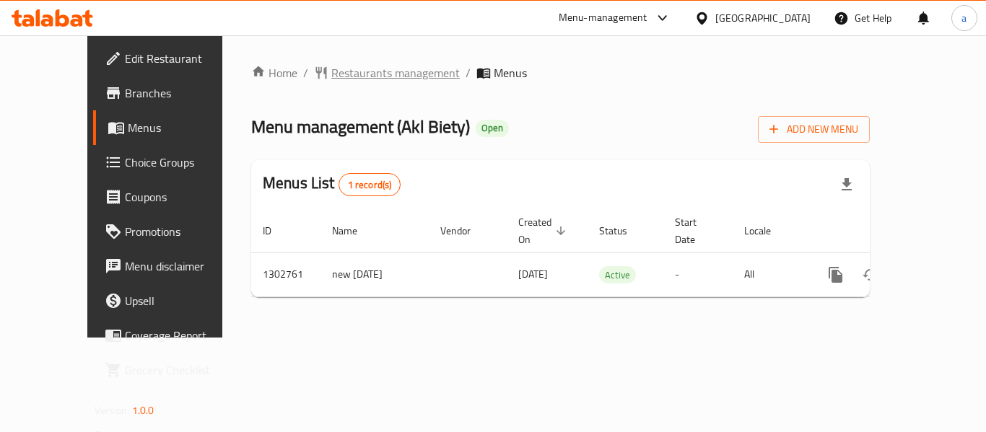
click at [331, 79] on span "Restaurants management" at bounding box center [395, 72] width 128 height 17
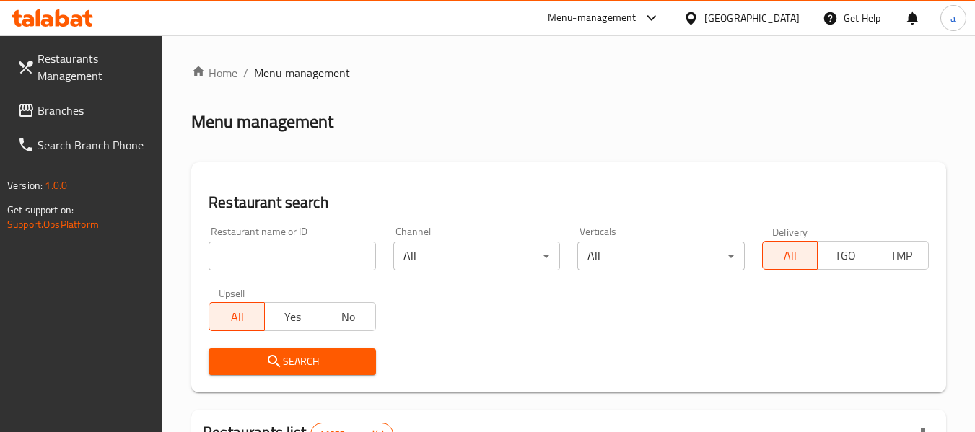
click at [59, 117] on span "Branches" at bounding box center [95, 110] width 114 height 17
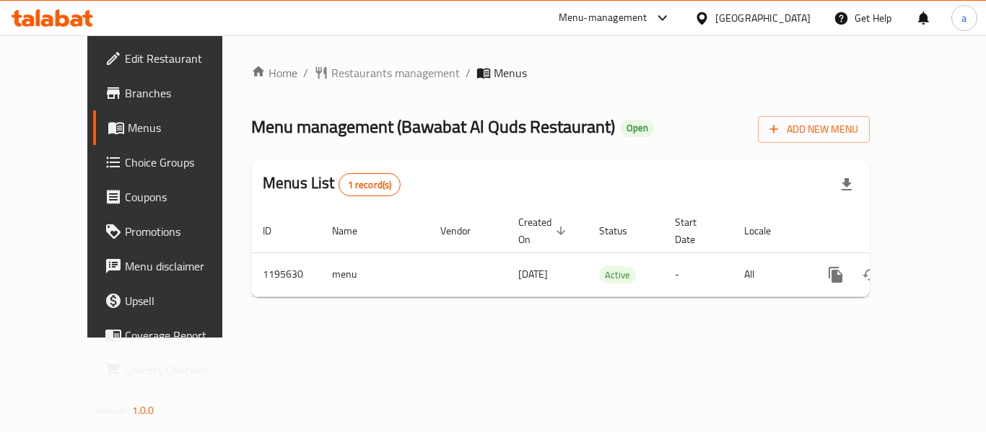
click at [753, 22] on div "United Arab Emirates" at bounding box center [762, 18] width 95 height 16
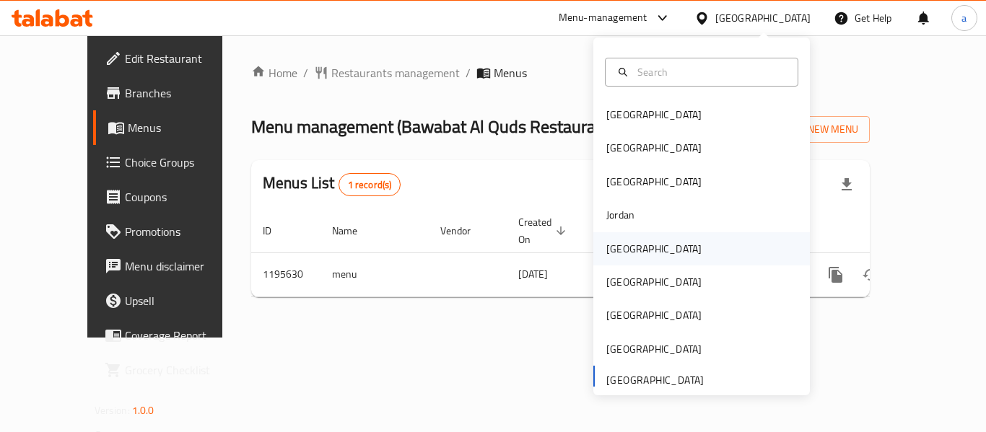
click at [627, 257] on div "Kuwait" at bounding box center [654, 248] width 118 height 33
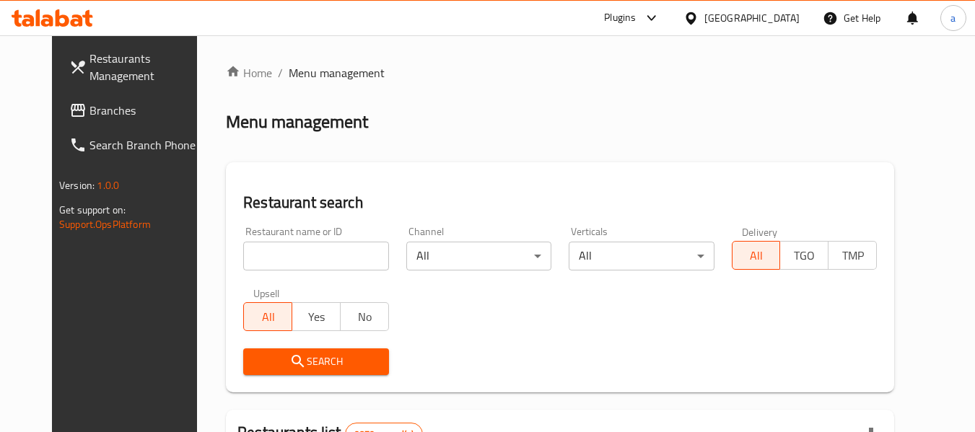
click at [109, 103] on span "Branches" at bounding box center [147, 110] width 114 height 17
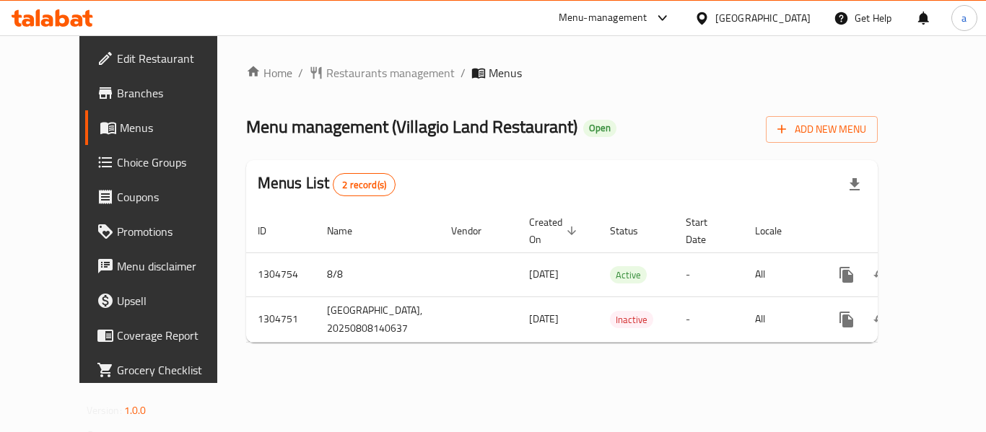
click at [715, 19] on div at bounding box center [704, 18] width 21 height 16
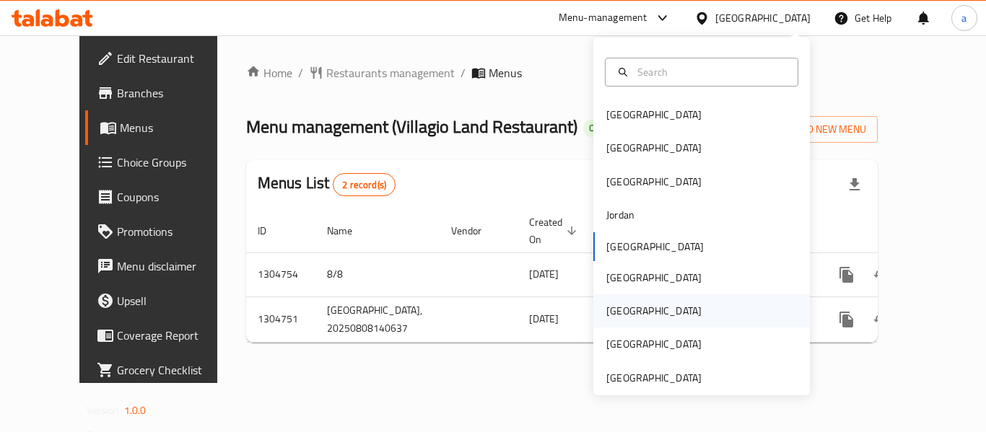
click at [613, 308] on div "[GEOGRAPHIC_DATA]" at bounding box center [653, 311] width 95 height 16
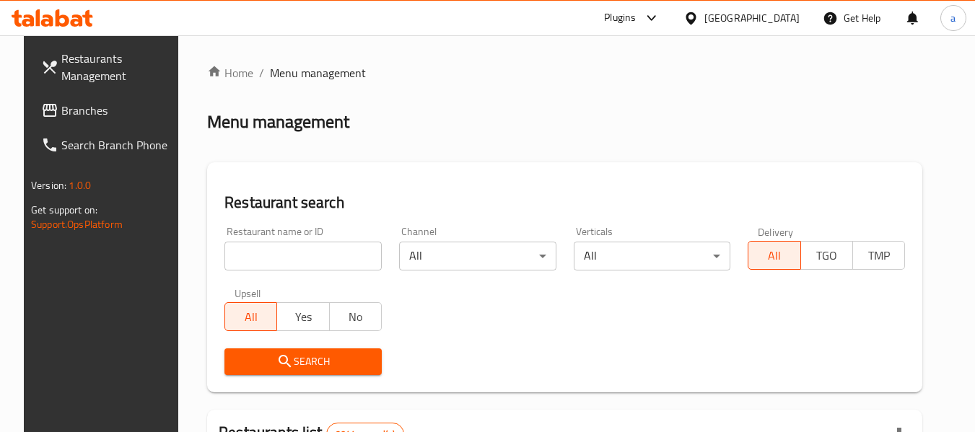
click at [61, 108] on span "Branches" at bounding box center [118, 110] width 114 height 17
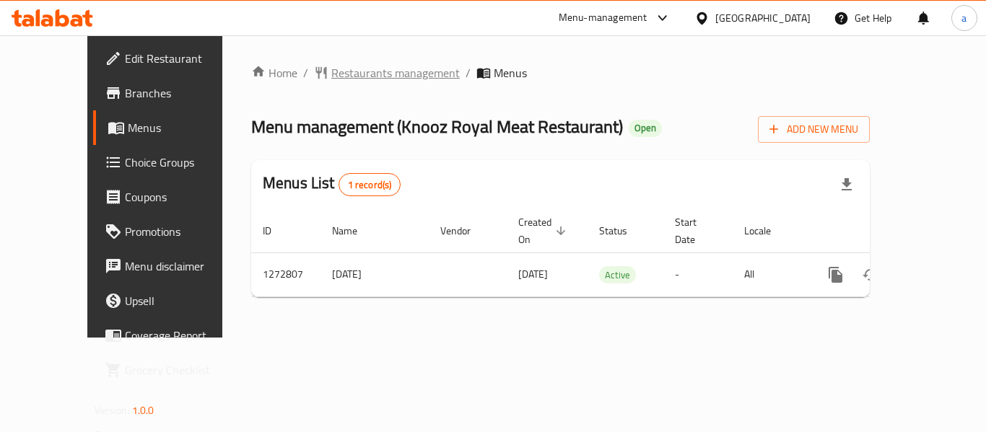
click at [331, 77] on span "Restaurants management" at bounding box center [395, 72] width 128 height 17
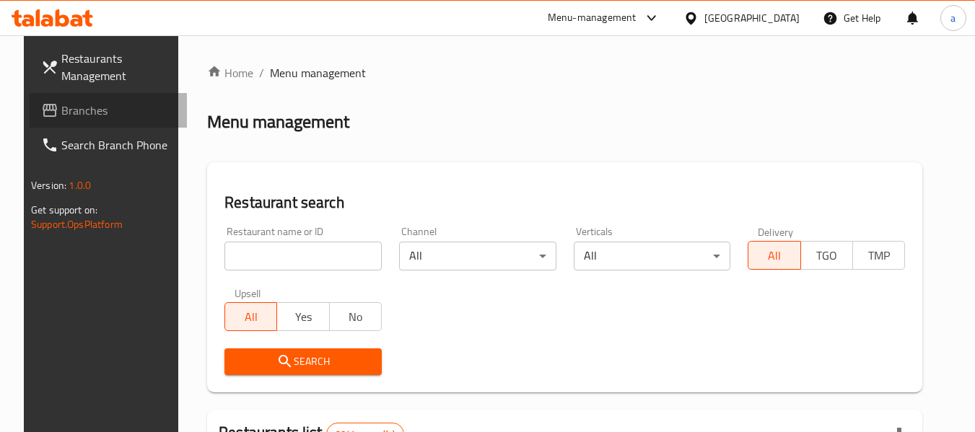
click at [86, 115] on span "Branches" at bounding box center [118, 110] width 114 height 17
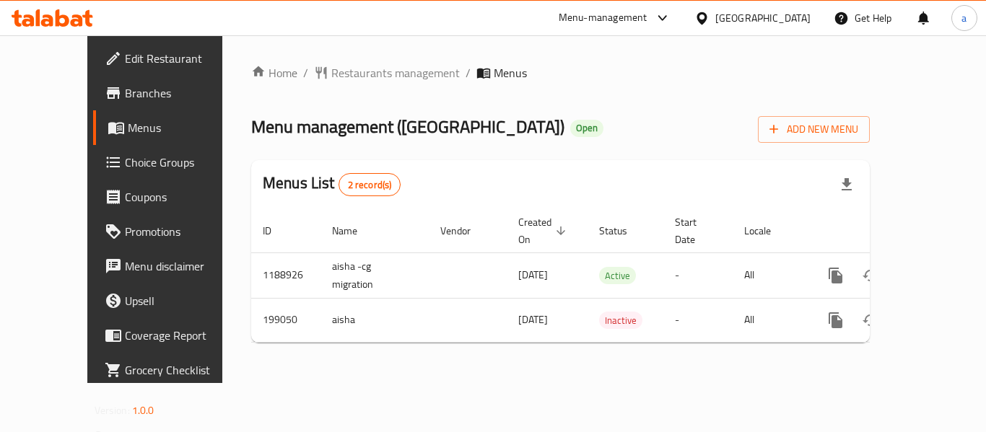
click at [803, 11] on div "[GEOGRAPHIC_DATA]" at bounding box center [762, 18] width 95 height 16
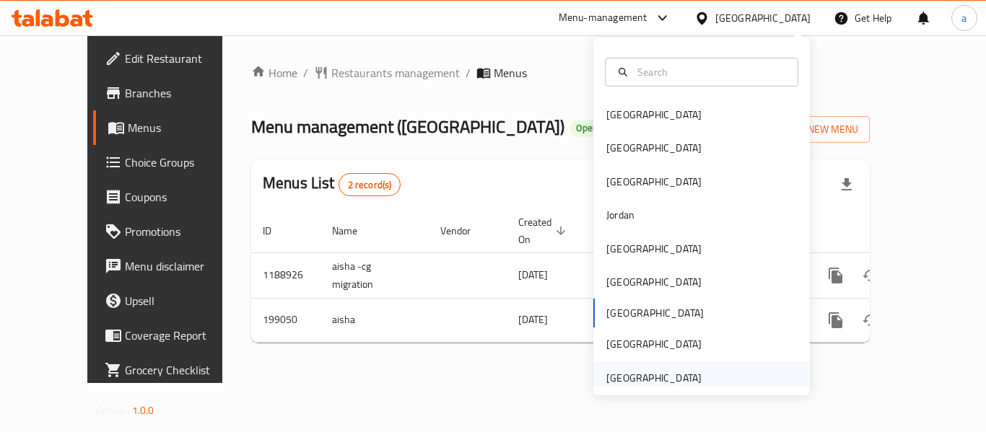
click at [645, 378] on div "[GEOGRAPHIC_DATA]" at bounding box center [653, 378] width 95 height 16
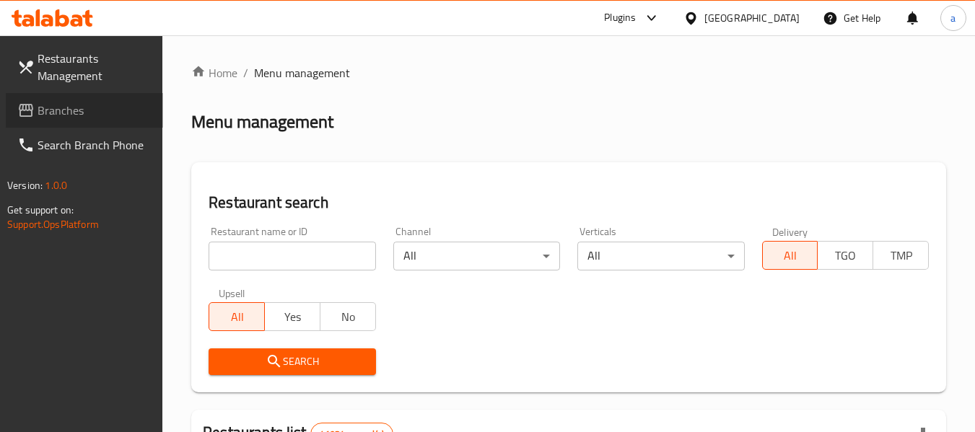
click at [90, 118] on span "Branches" at bounding box center [95, 110] width 114 height 17
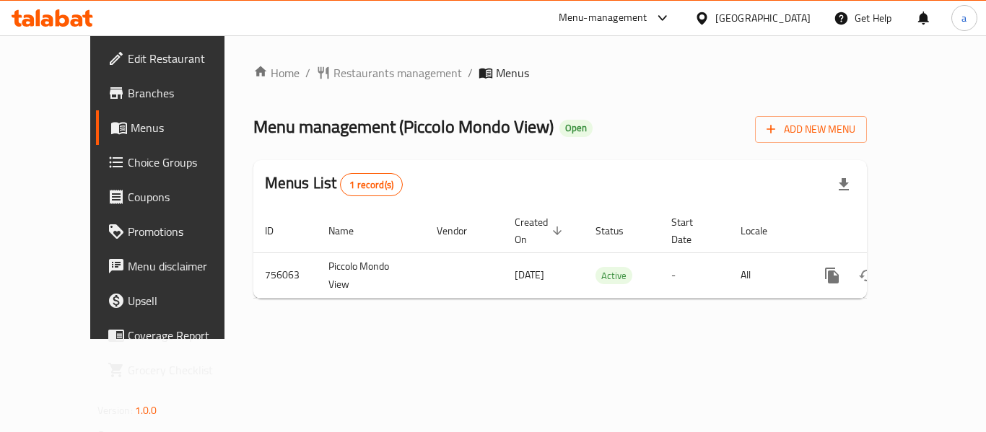
click at [759, 16] on div "[GEOGRAPHIC_DATA]" at bounding box center [762, 18] width 95 height 16
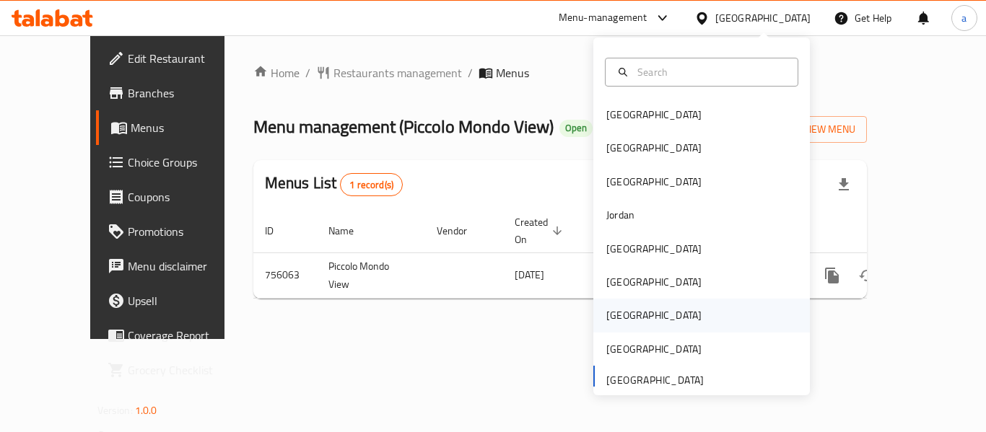
click at [628, 308] on div "[GEOGRAPHIC_DATA]" at bounding box center [654, 315] width 118 height 33
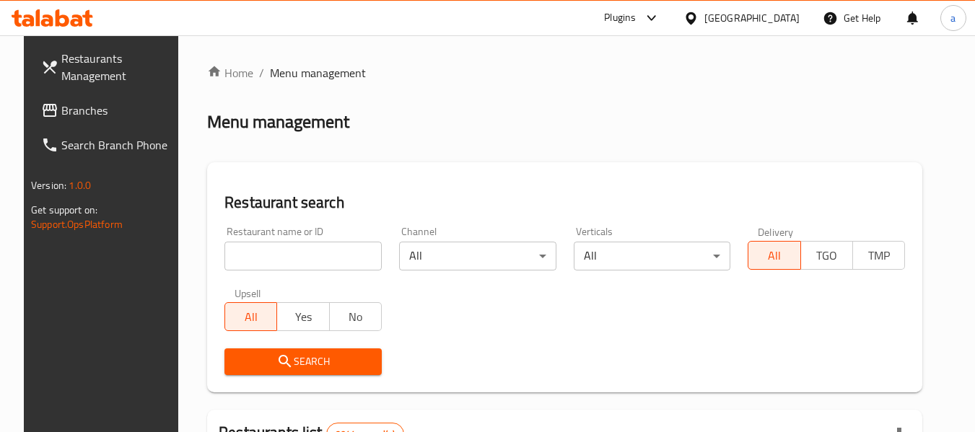
click at [84, 120] on link "Branches" at bounding box center [108, 110] width 157 height 35
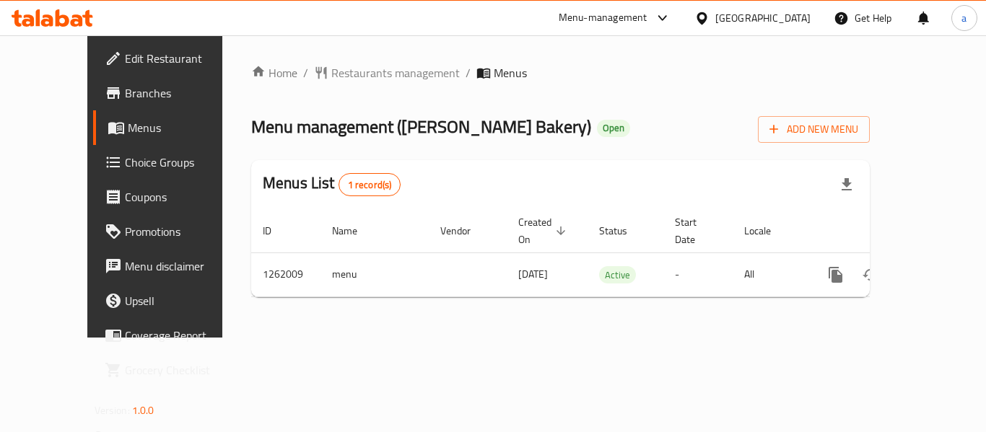
click at [787, 14] on div "[GEOGRAPHIC_DATA]" at bounding box center [762, 18] width 95 height 16
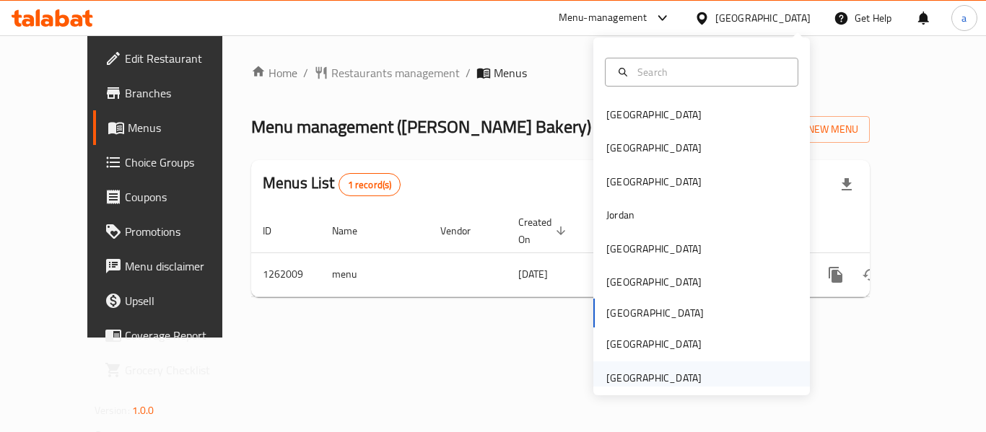
click at [632, 370] on div "[GEOGRAPHIC_DATA]" at bounding box center [653, 378] width 95 height 16
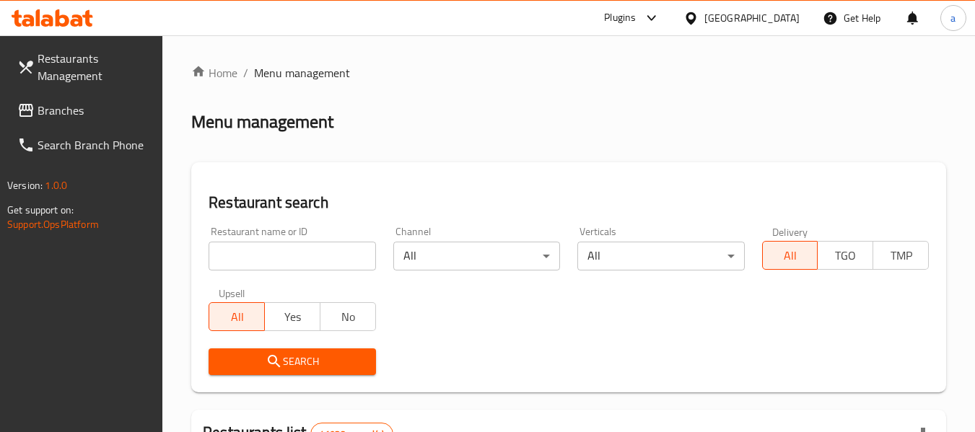
click at [85, 112] on span "Branches" at bounding box center [95, 110] width 114 height 17
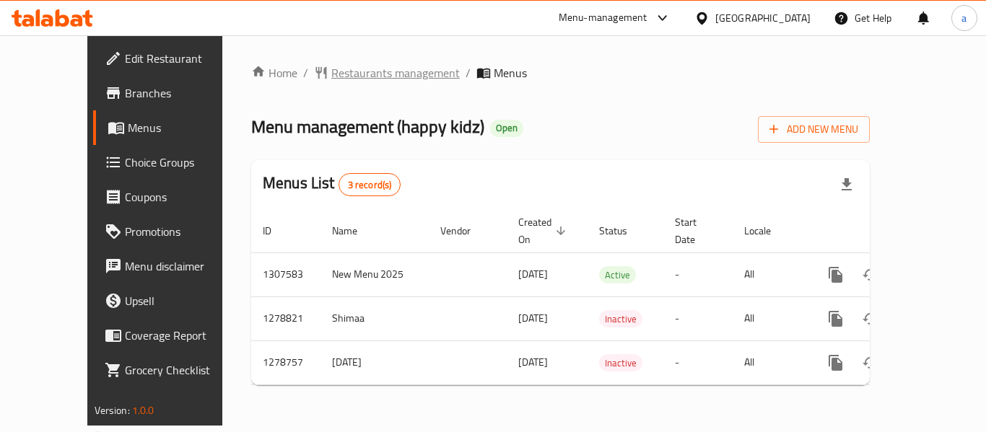
click at [331, 64] on span "Restaurants management" at bounding box center [395, 72] width 128 height 17
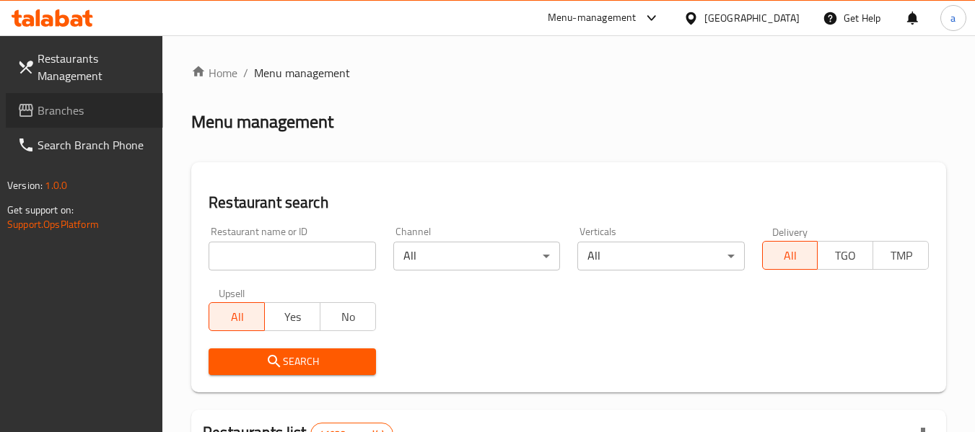
click at [67, 110] on span "Branches" at bounding box center [95, 110] width 114 height 17
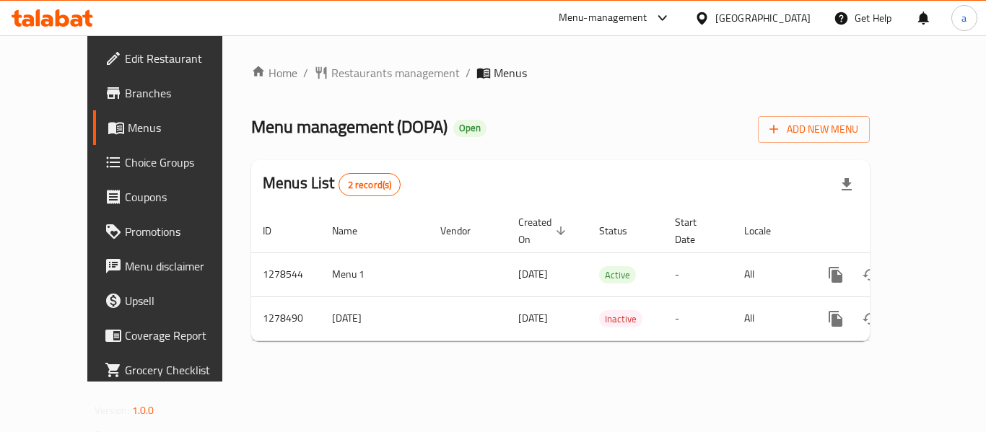
click at [749, 20] on div "[GEOGRAPHIC_DATA]" at bounding box center [762, 18] width 95 height 16
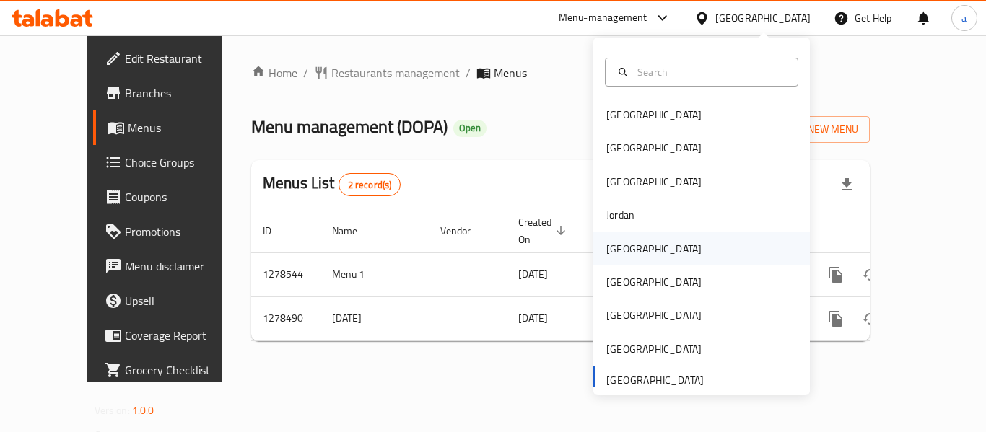
click at [619, 253] on div "[GEOGRAPHIC_DATA]" at bounding box center [653, 249] width 95 height 16
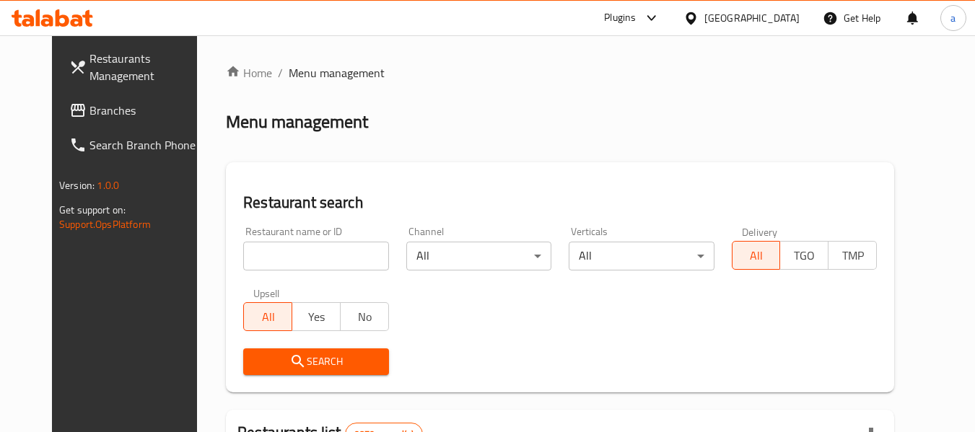
click at [90, 106] on span "Branches" at bounding box center [147, 110] width 114 height 17
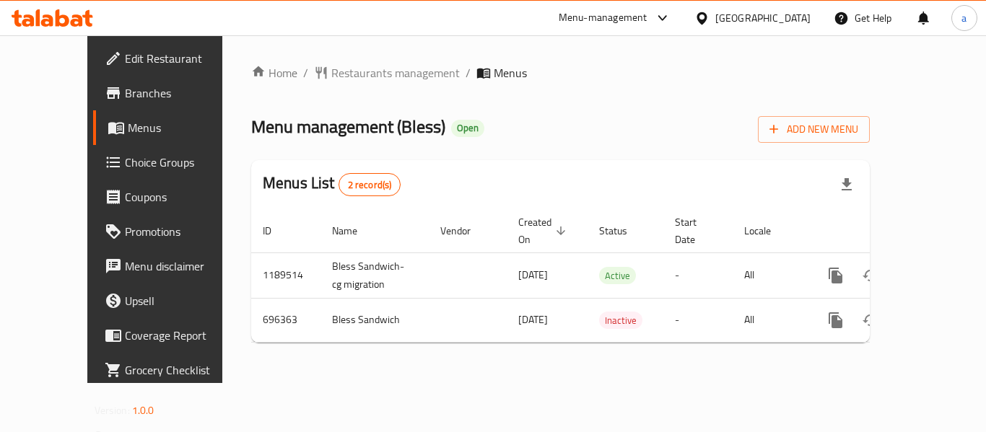
click at [790, 25] on div "[GEOGRAPHIC_DATA]" at bounding box center [762, 18] width 95 height 16
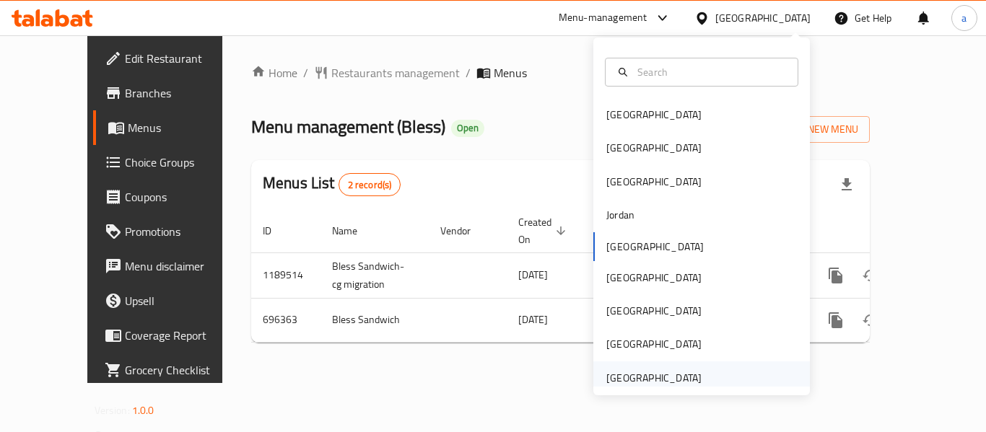
click at [640, 385] on div "[GEOGRAPHIC_DATA]" at bounding box center [653, 378] width 95 height 16
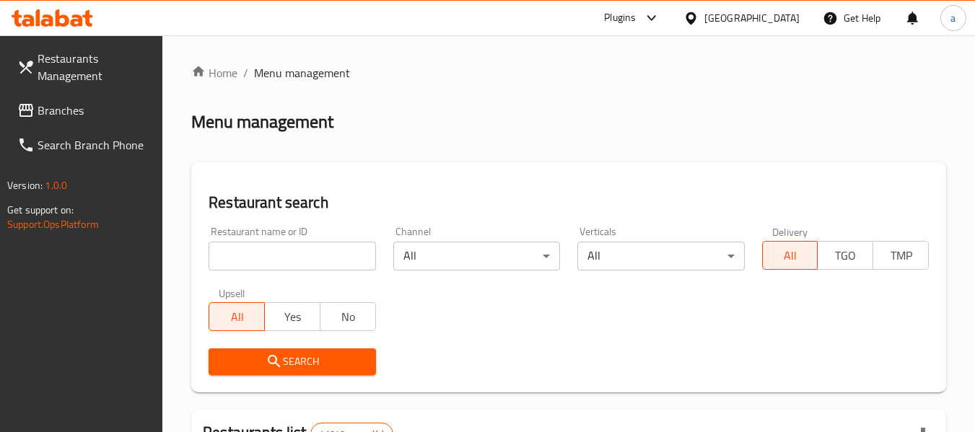
click at [84, 105] on span "Branches" at bounding box center [95, 110] width 114 height 17
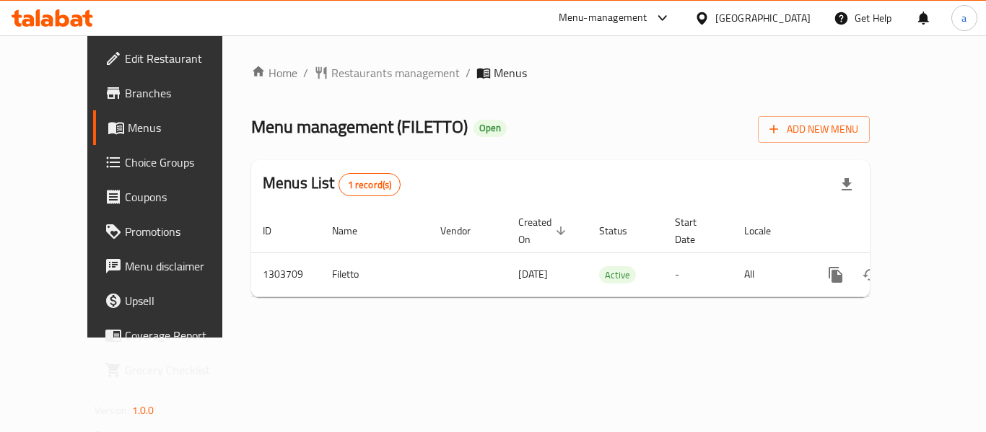
click at [768, 10] on div "[GEOGRAPHIC_DATA]" at bounding box center [762, 18] width 95 height 16
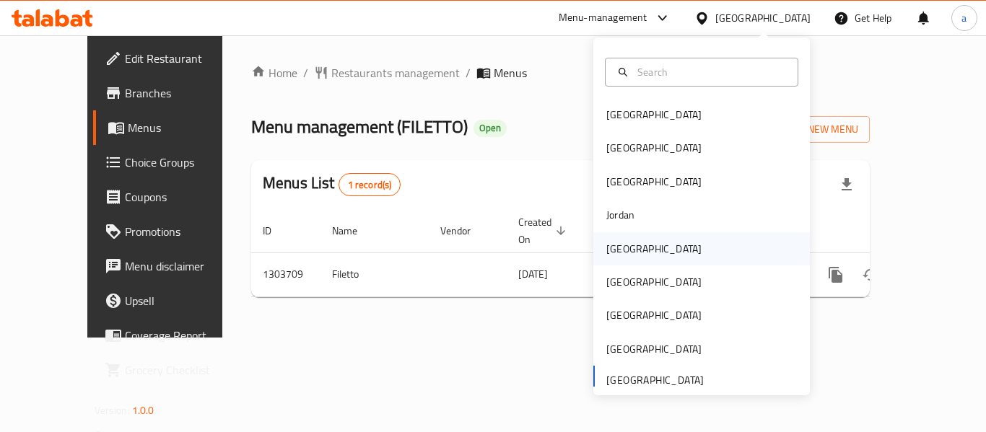
click at [633, 245] on div "[GEOGRAPHIC_DATA]" at bounding box center [654, 248] width 118 height 33
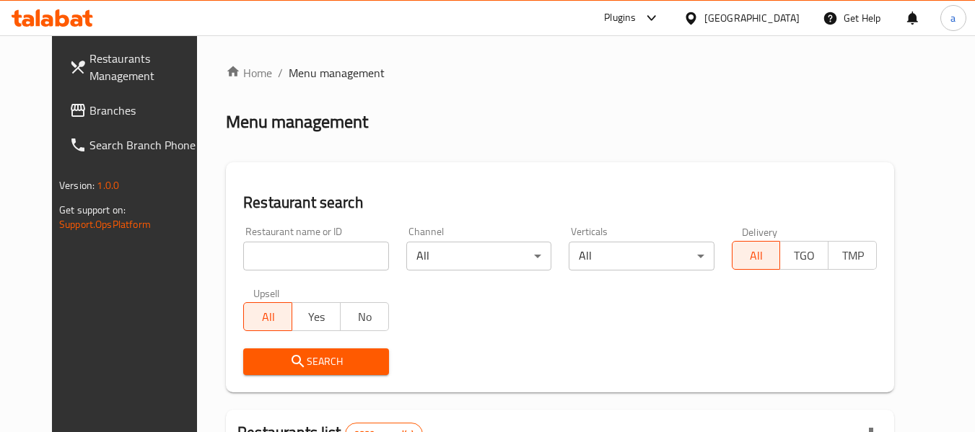
click at [90, 110] on span "Branches" at bounding box center [147, 110] width 114 height 17
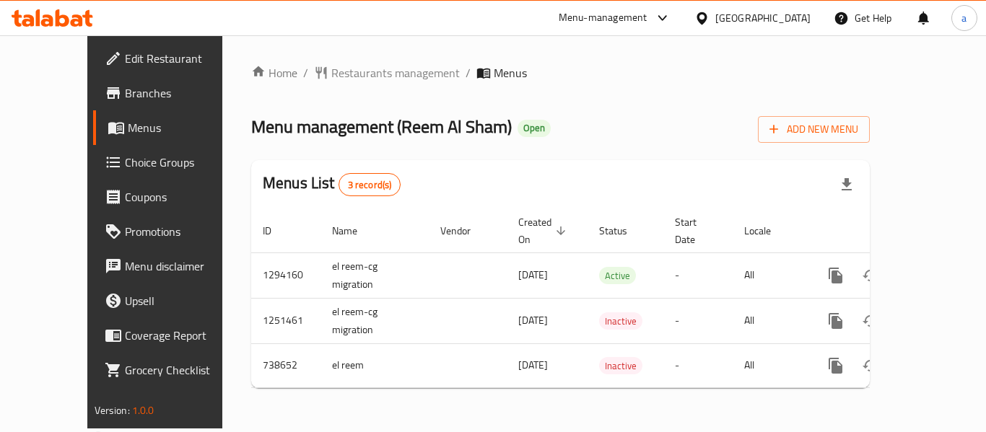
click at [787, 19] on div "[GEOGRAPHIC_DATA]" at bounding box center [762, 18] width 95 height 16
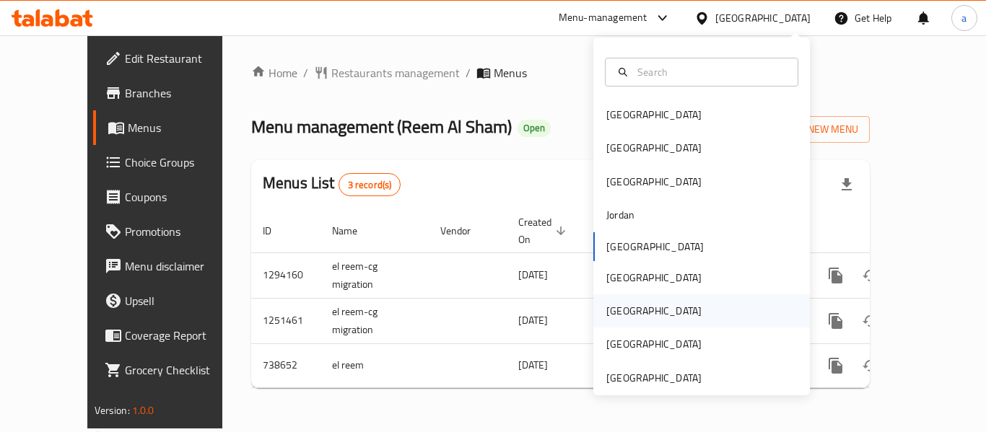
click at [625, 315] on div "[GEOGRAPHIC_DATA]" at bounding box center [654, 310] width 118 height 33
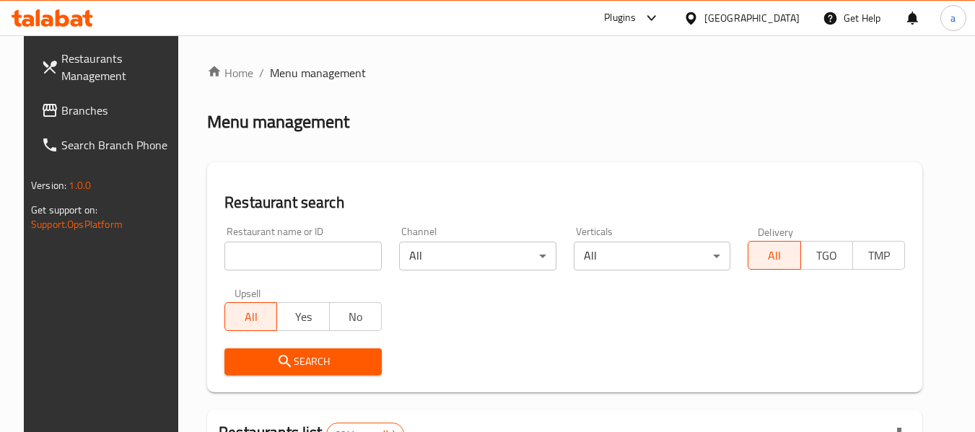
drag, startPoint x: 14, startPoint y: 93, endPoint x: 41, endPoint y: 105, distance: 29.4
click at [30, 93] on link "Branches" at bounding box center [108, 110] width 157 height 35
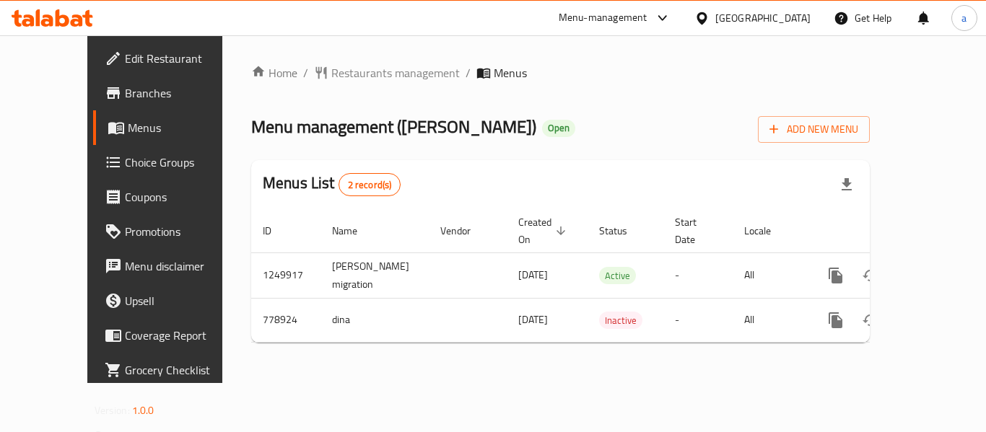
click at [788, 15] on div "[GEOGRAPHIC_DATA]" at bounding box center [762, 18] width 95 height 16
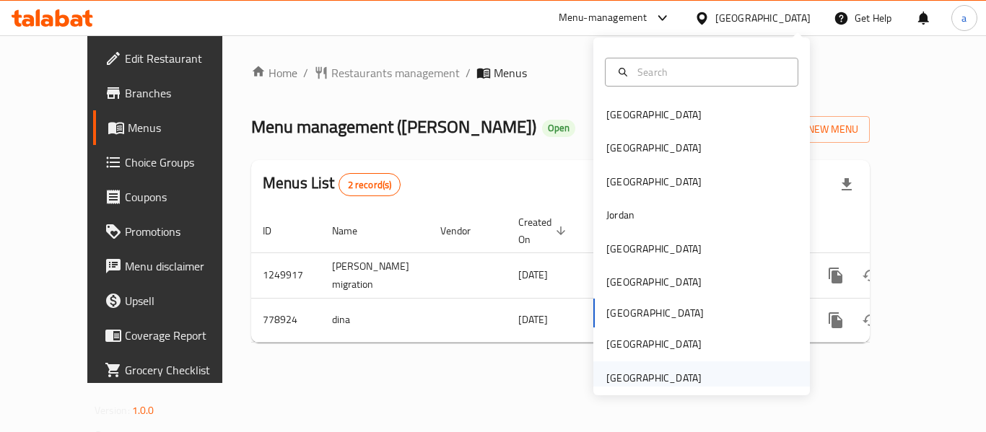
click at [667, 372] on div "[GEOGRAPHIC_DATA]" at bounding box center [653, 378] width 95 height 16
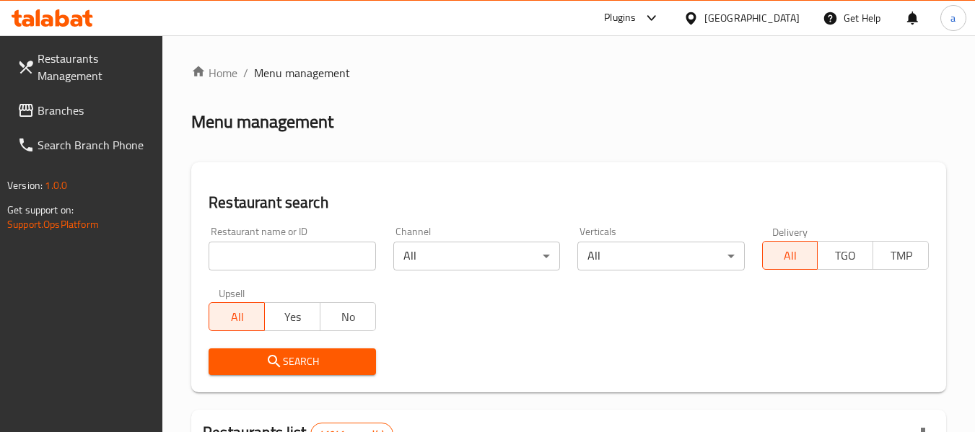
click at [108, 112] on span "Branches" at bounding box center [95, 110] width 114 height 17
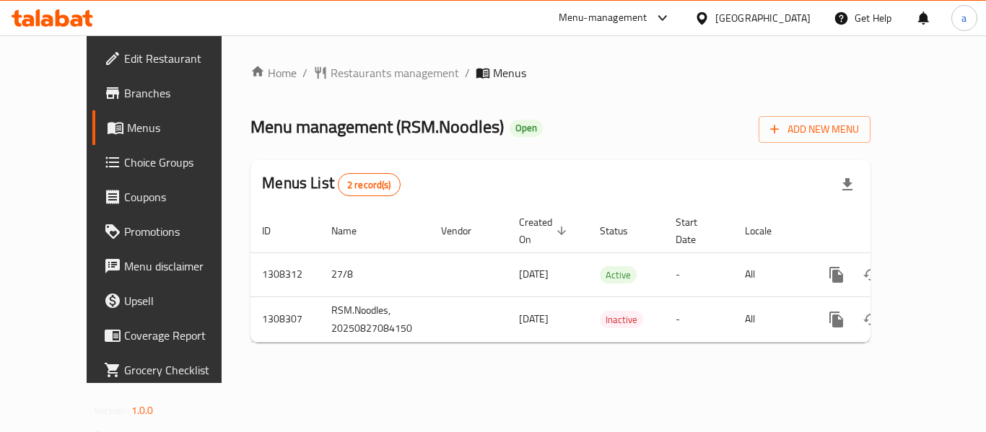
click at [760, 12] on div "[GEOGRAPHIC_DATA]" at bounding box center [762, 18] width 95 height 16
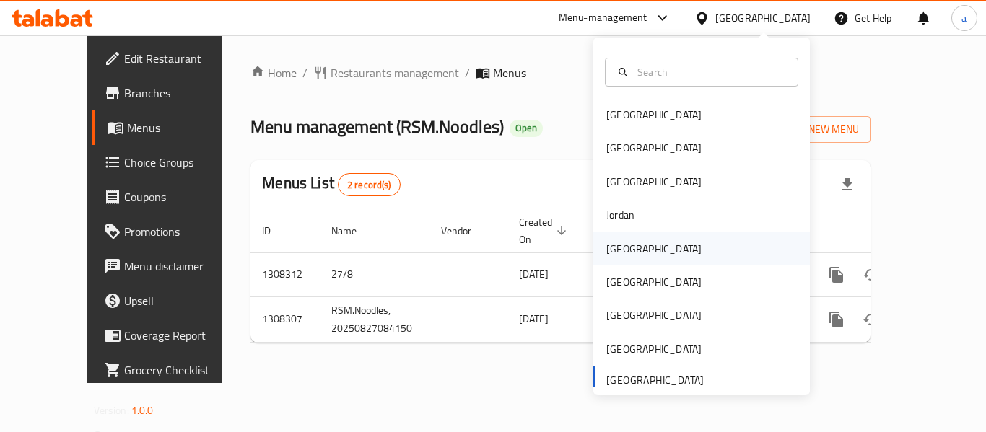
click at [613, 247] on div "[GEOGRAPHIC_DATA]" at bounding box center [653, 249] width 95 height 16
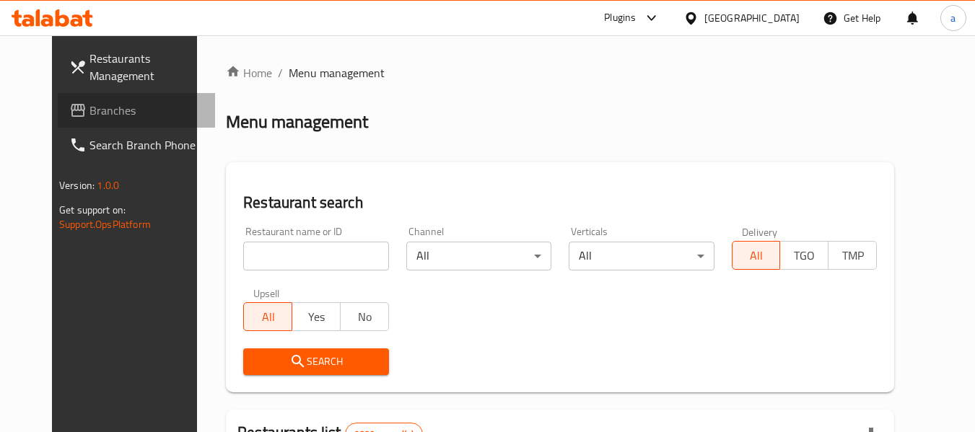
click at [90, 111] on span "Branches" at bounding box center [147, 110] width 114 height 17
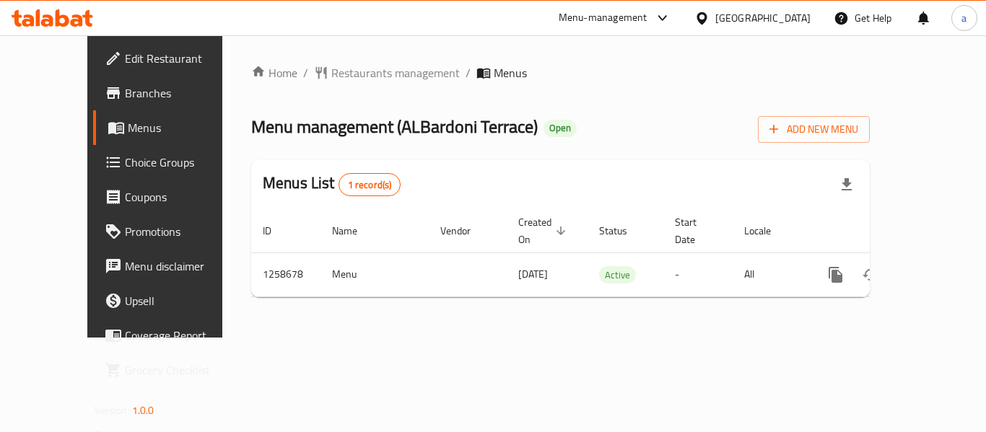
click at [715, 26] on div at bounding box center [704, 18] width 21 height 16
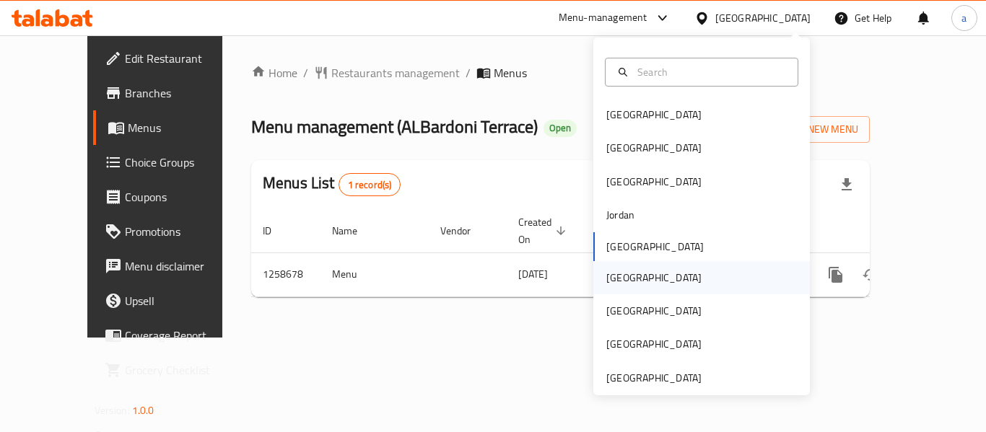
click at [642, 280] on div "[GEOGRAPHIC_DATA]" at bounding box center [701, 277] width 217 height 33
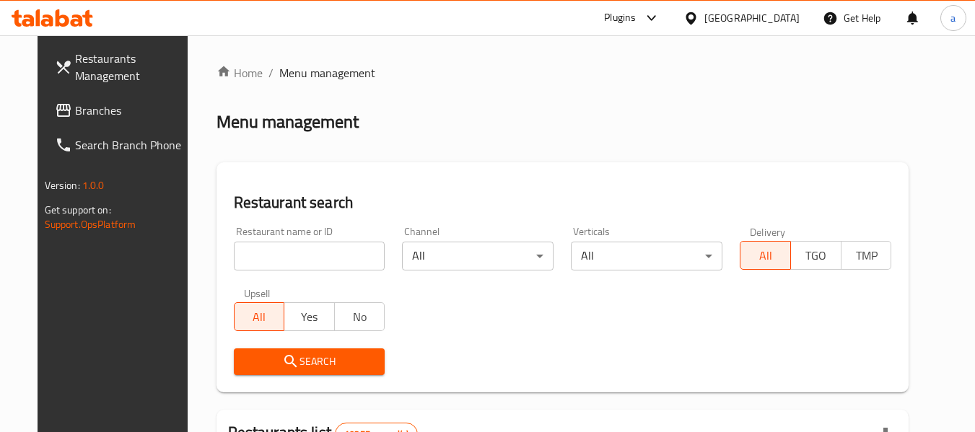
click at [107, 117] on span "Branches" at bounding box center [132, 110] width 114 height 17
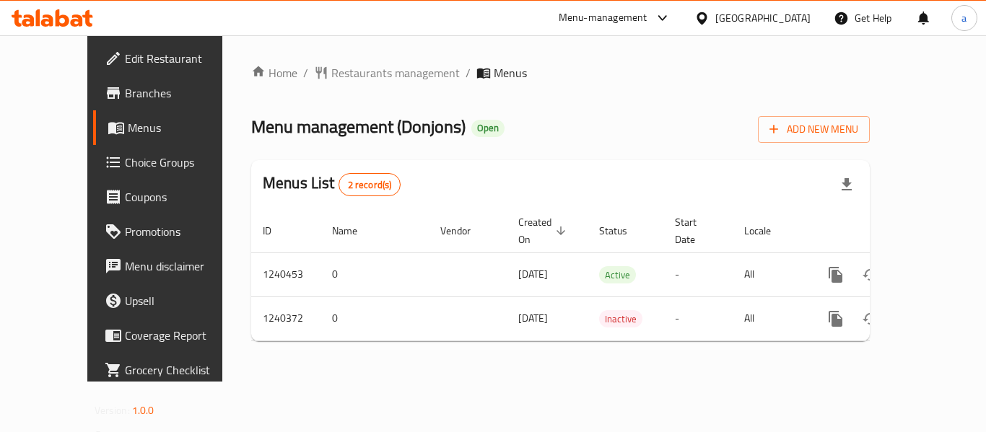
click at [791, 17] on div "Oman" at bounding box center [762, 18] width 95 height 16
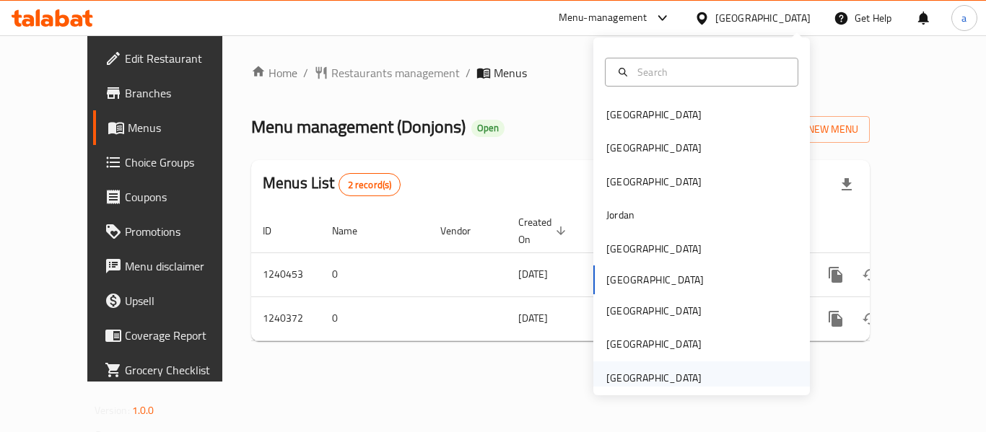
click at [650, 373] on div "[GEOGRAPHIC_DATA]" at bounding box center [653, 378] width 95 height 16
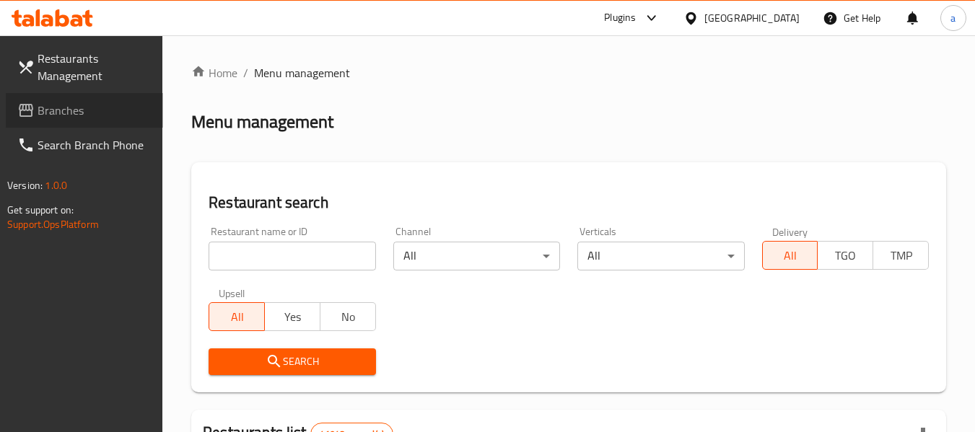
click at [59, 115] on span "Branches" at bounding box center [95, 110] width 114 height 17
